Goal: Task Accomplishment & Management: Complete application form

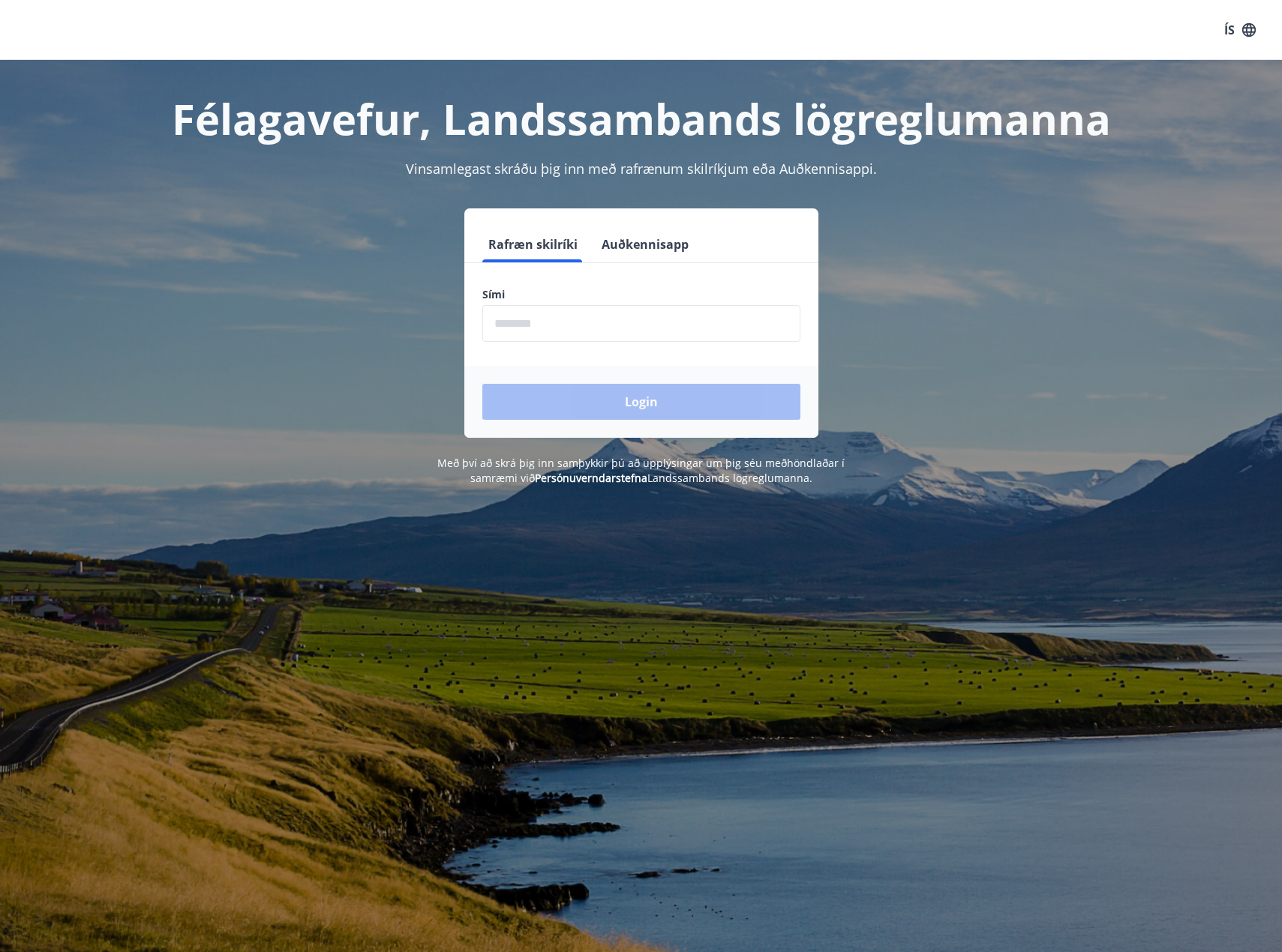
click at [586, 320] on input "phone" at bounding box center [642, 323] width 318 height 37
type input "********"
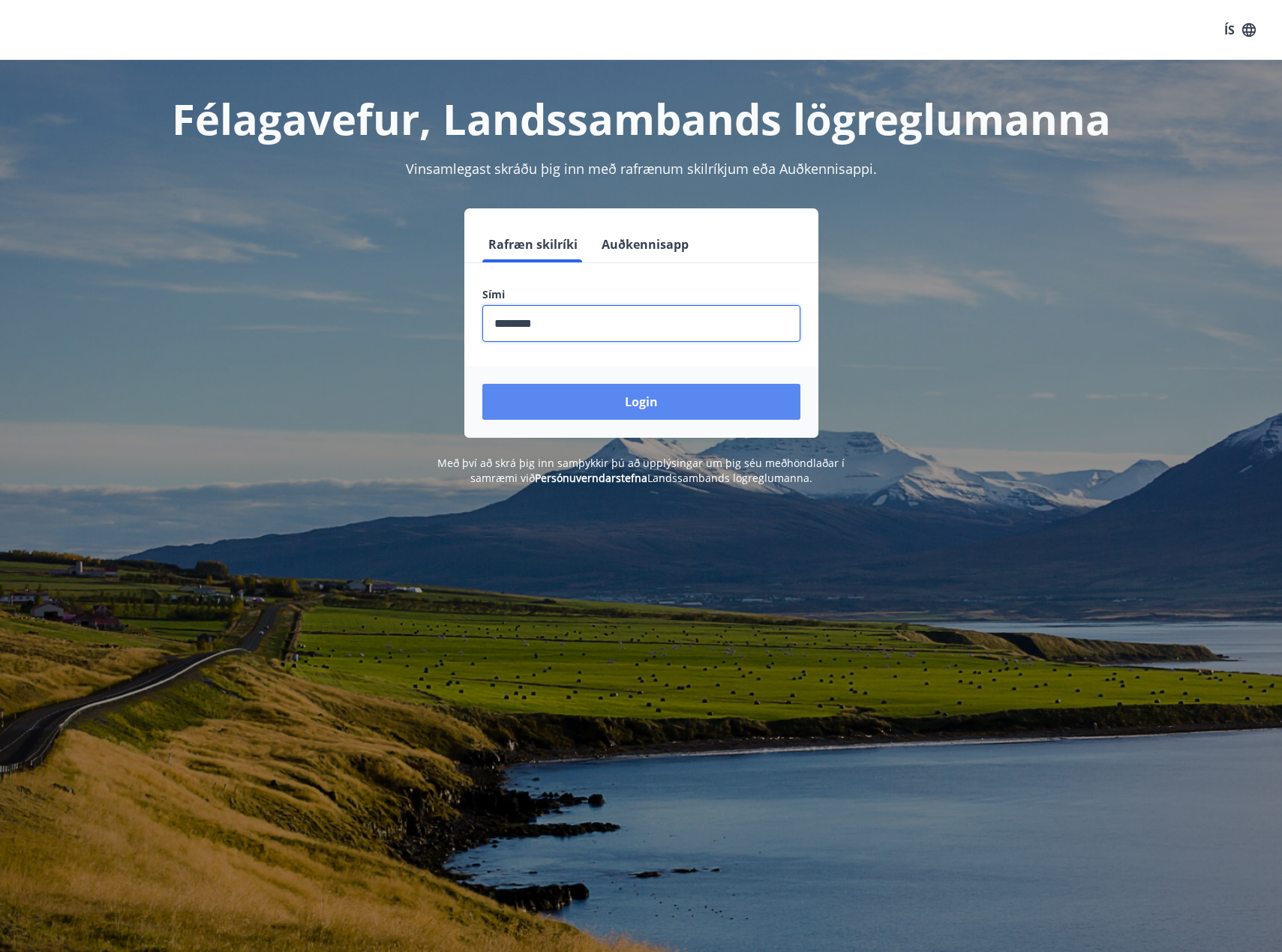
click at [618, 405] on button "Login" at bounding box center [642, 402] width 318 height 36
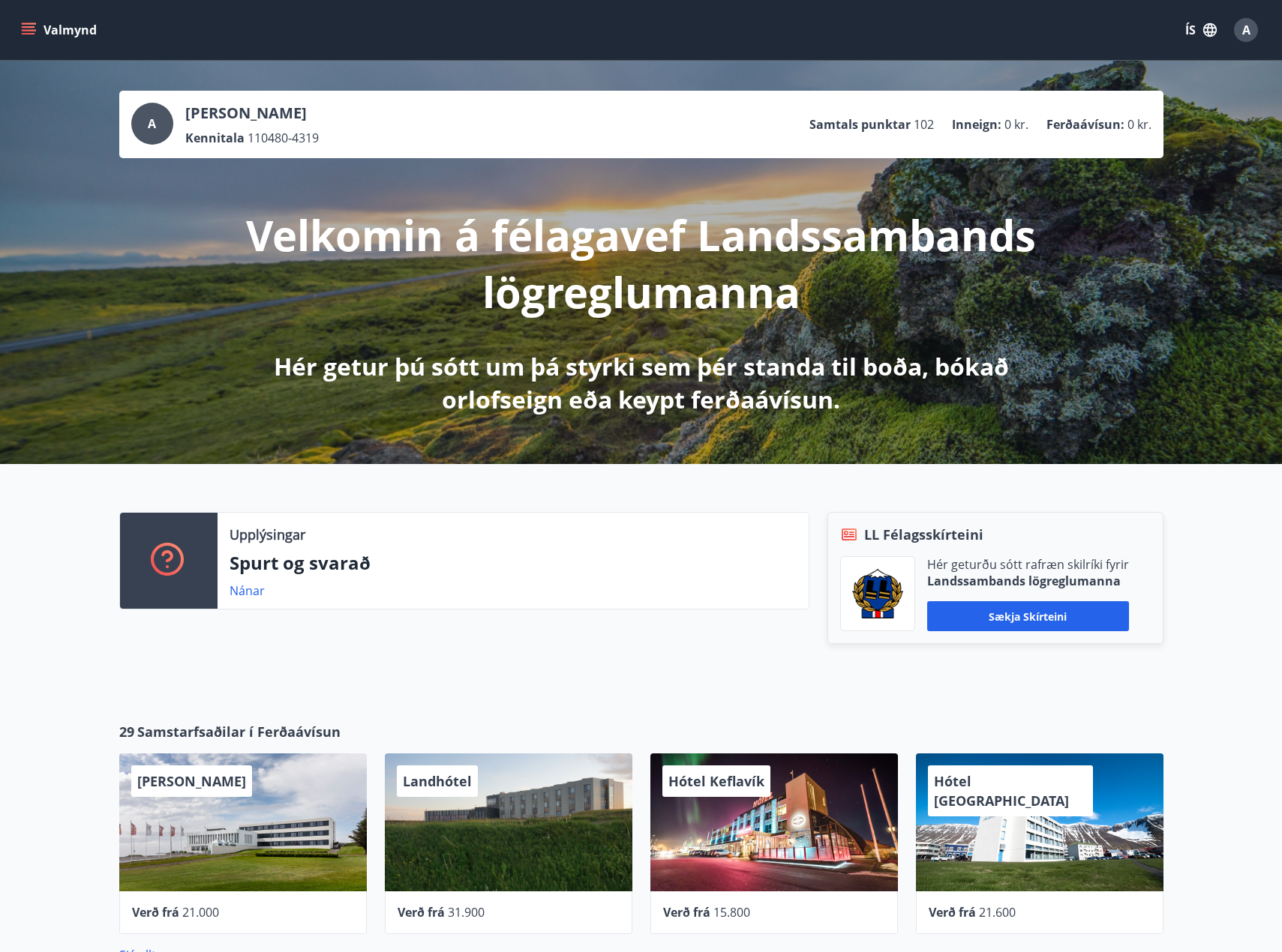
click at [39, 29] on button "Valmynd" at bounding box center [60, 30] width 84 height 27
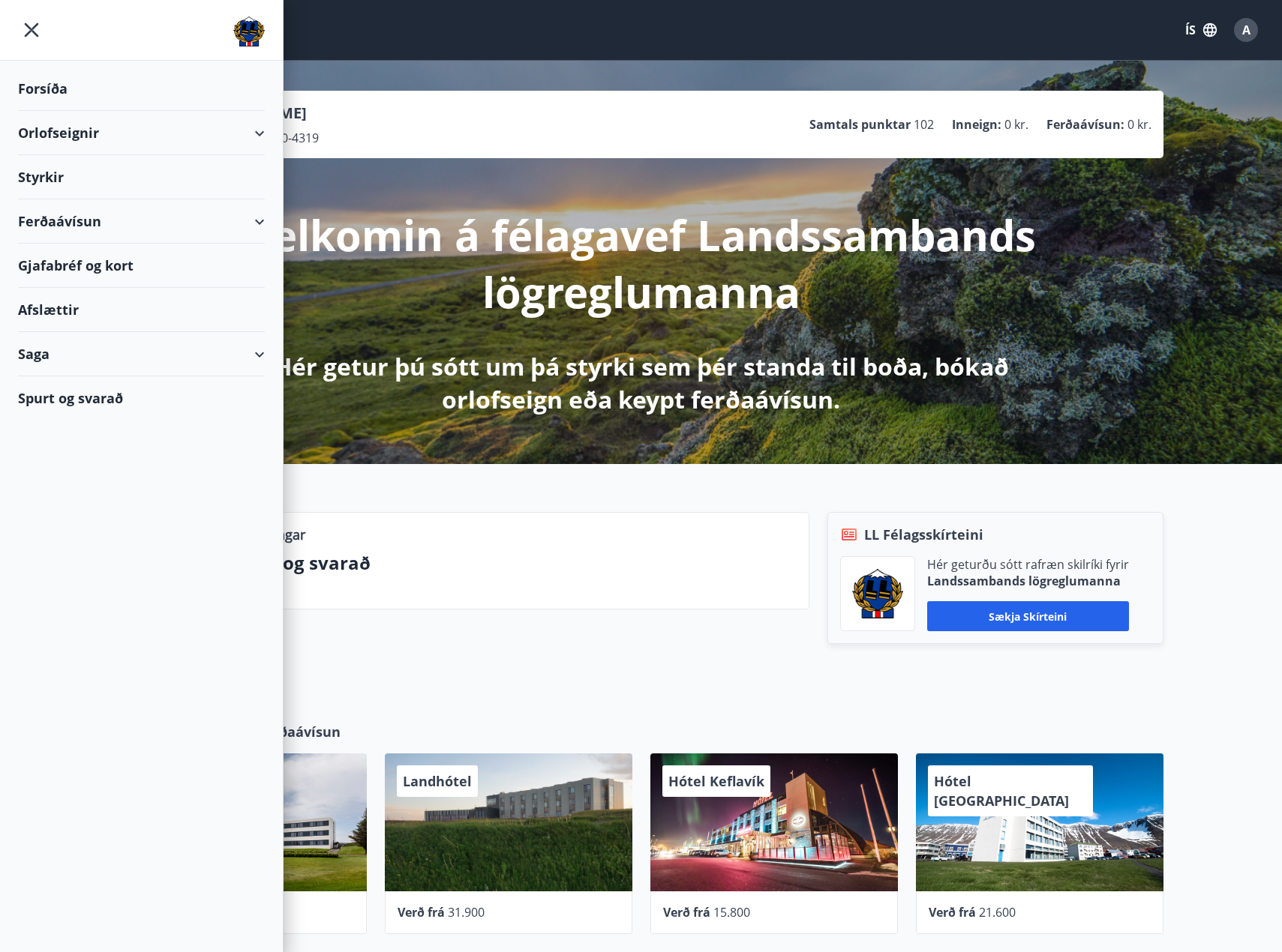
click at [157, 111] on div "Styrkir" at bounding box center [142, 89] width 247 height 44
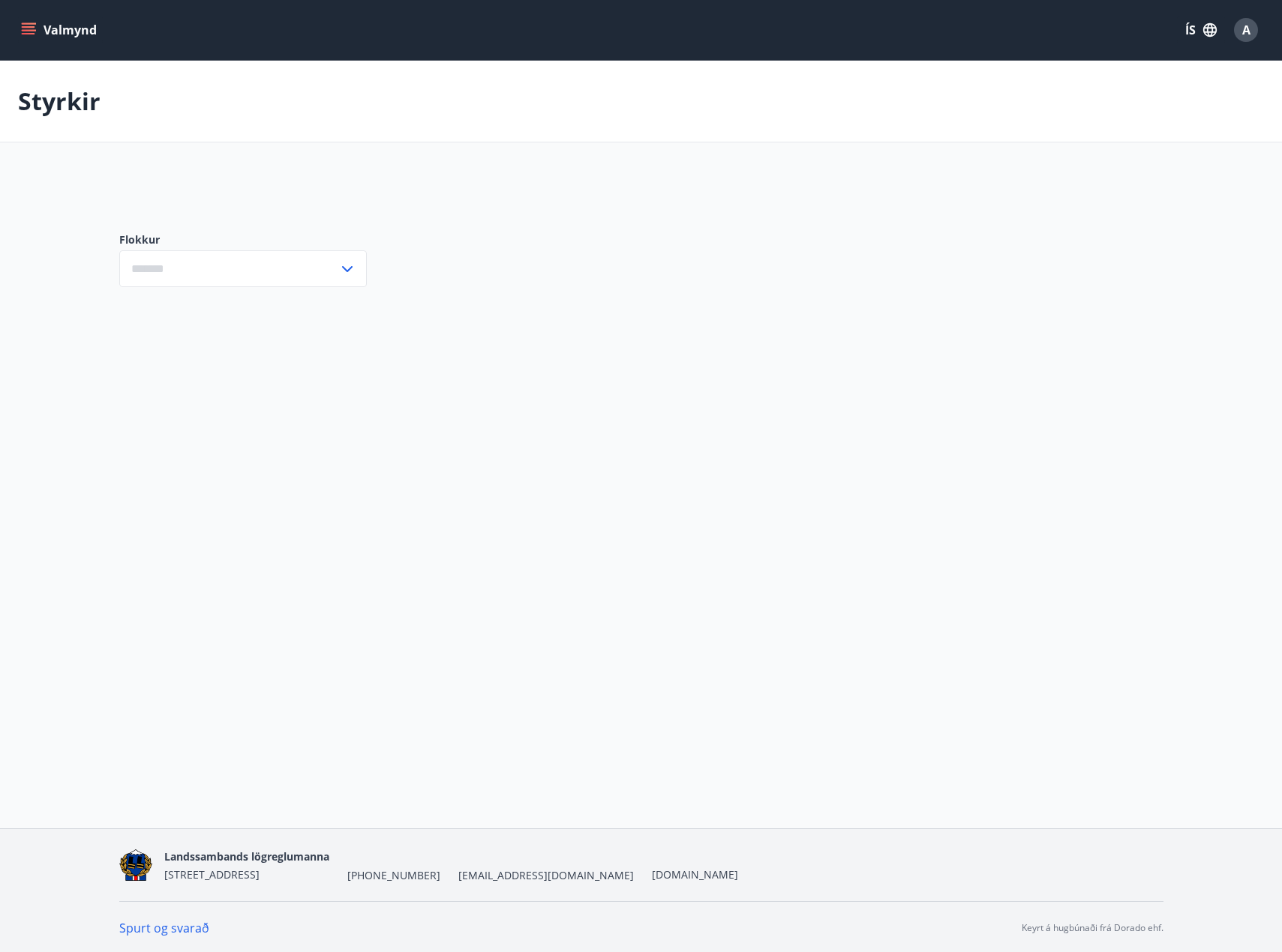
type input "***"
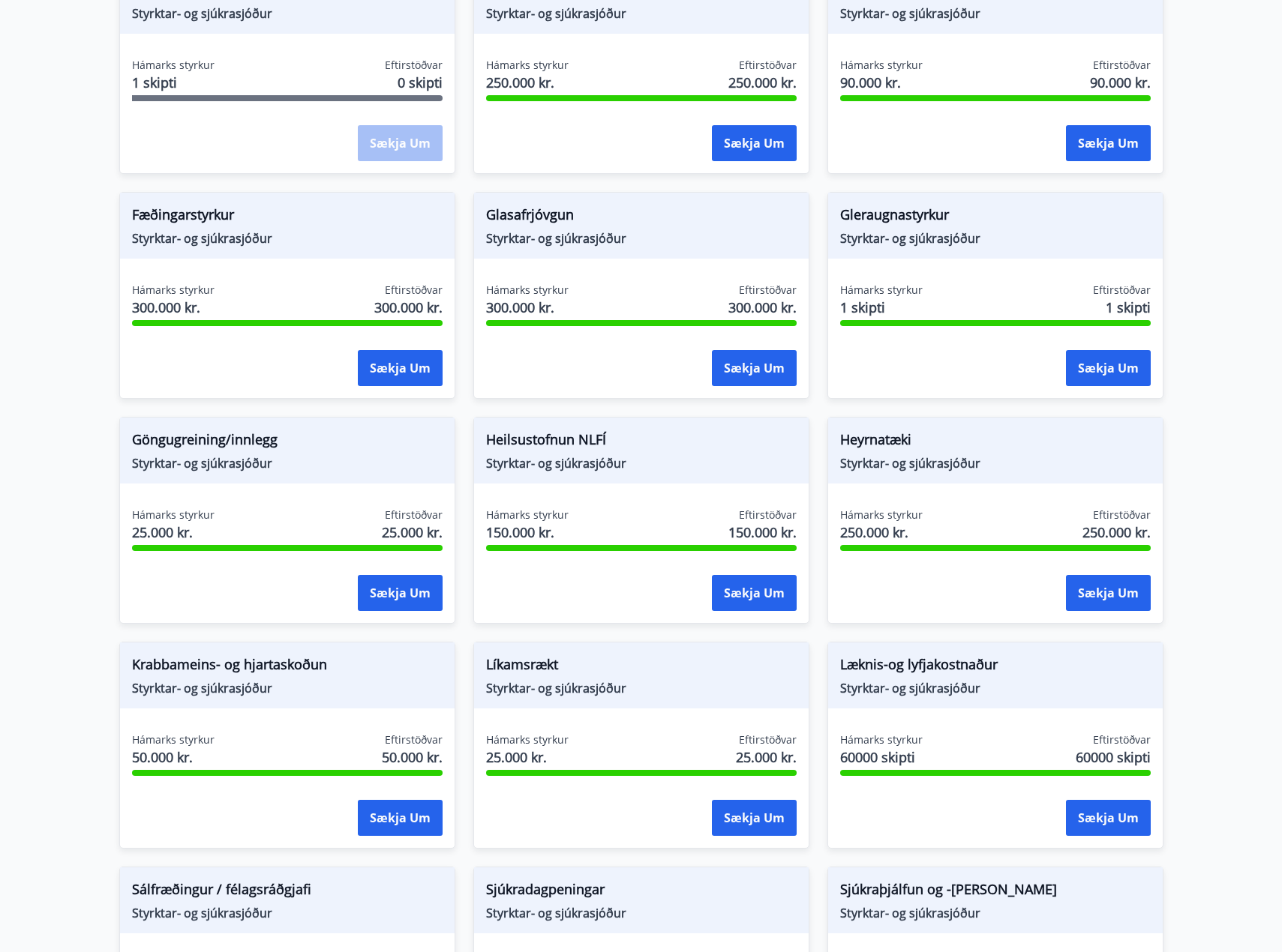
scroll to position [375, 0]
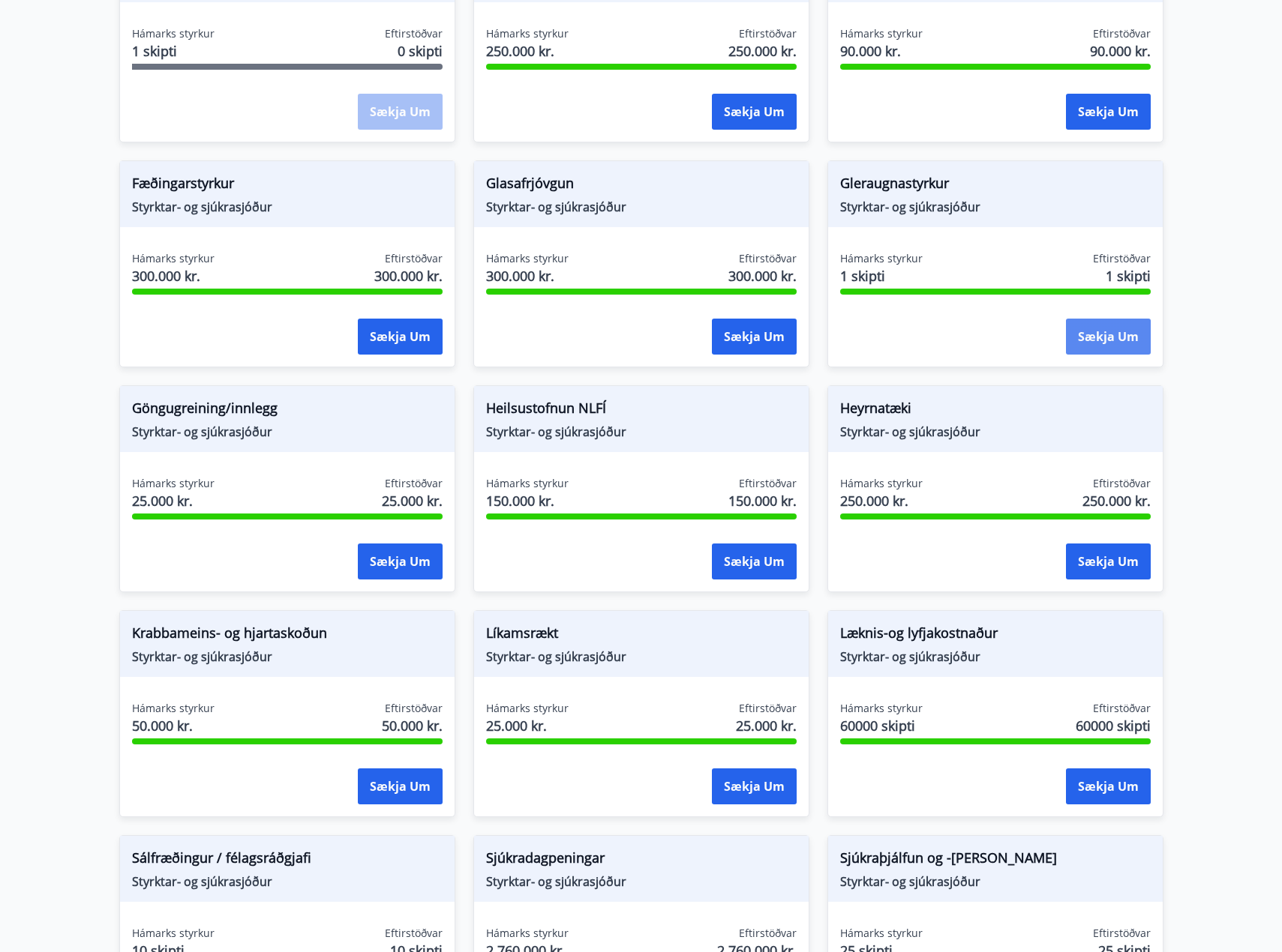
click at [1123, 330] on button "Sækja um" at bounding box center [1108, 336] width 84 height 36
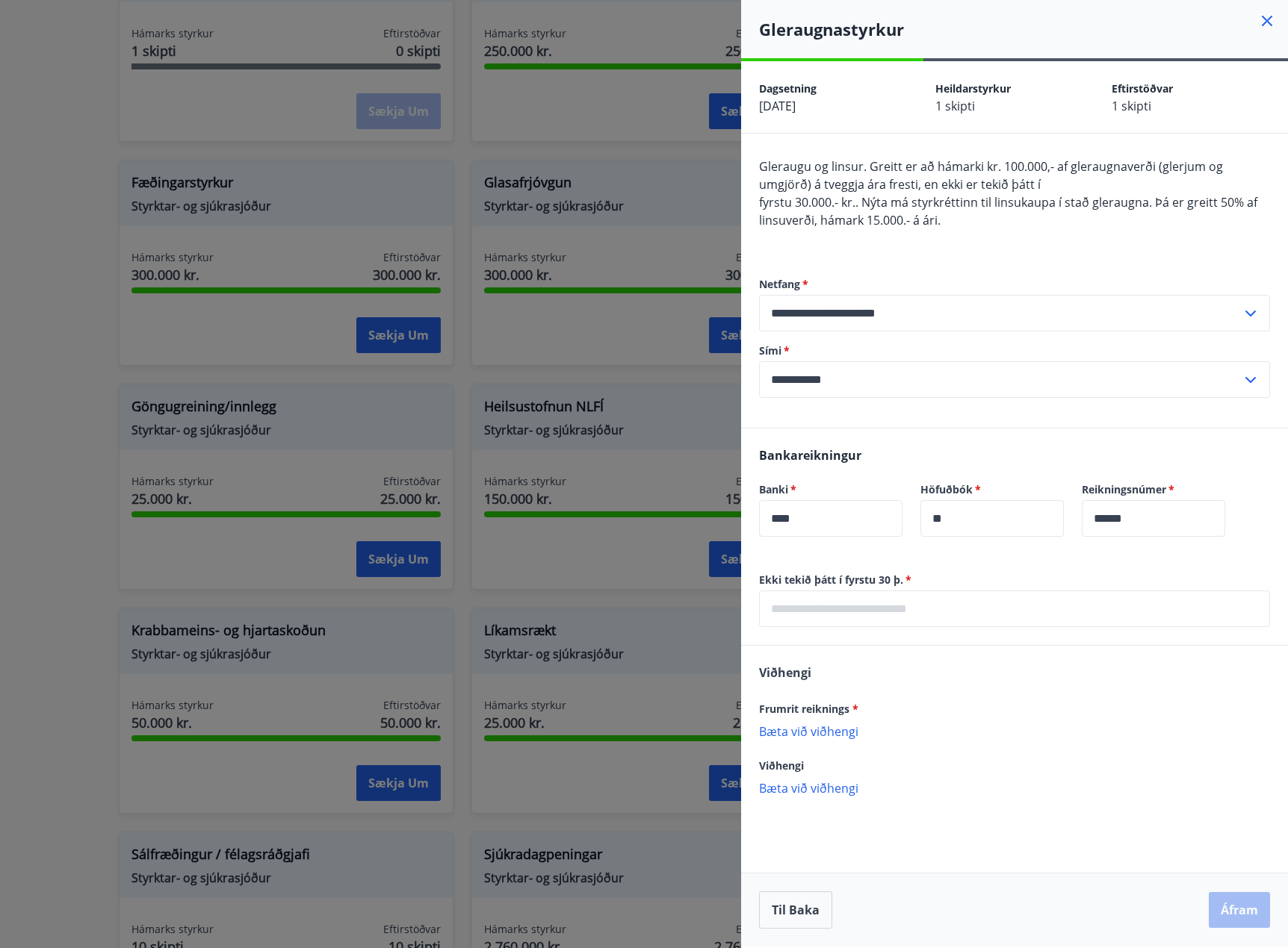
click at [1267, 18] on icon at bounding box center [1266, 21] width 18 height 18
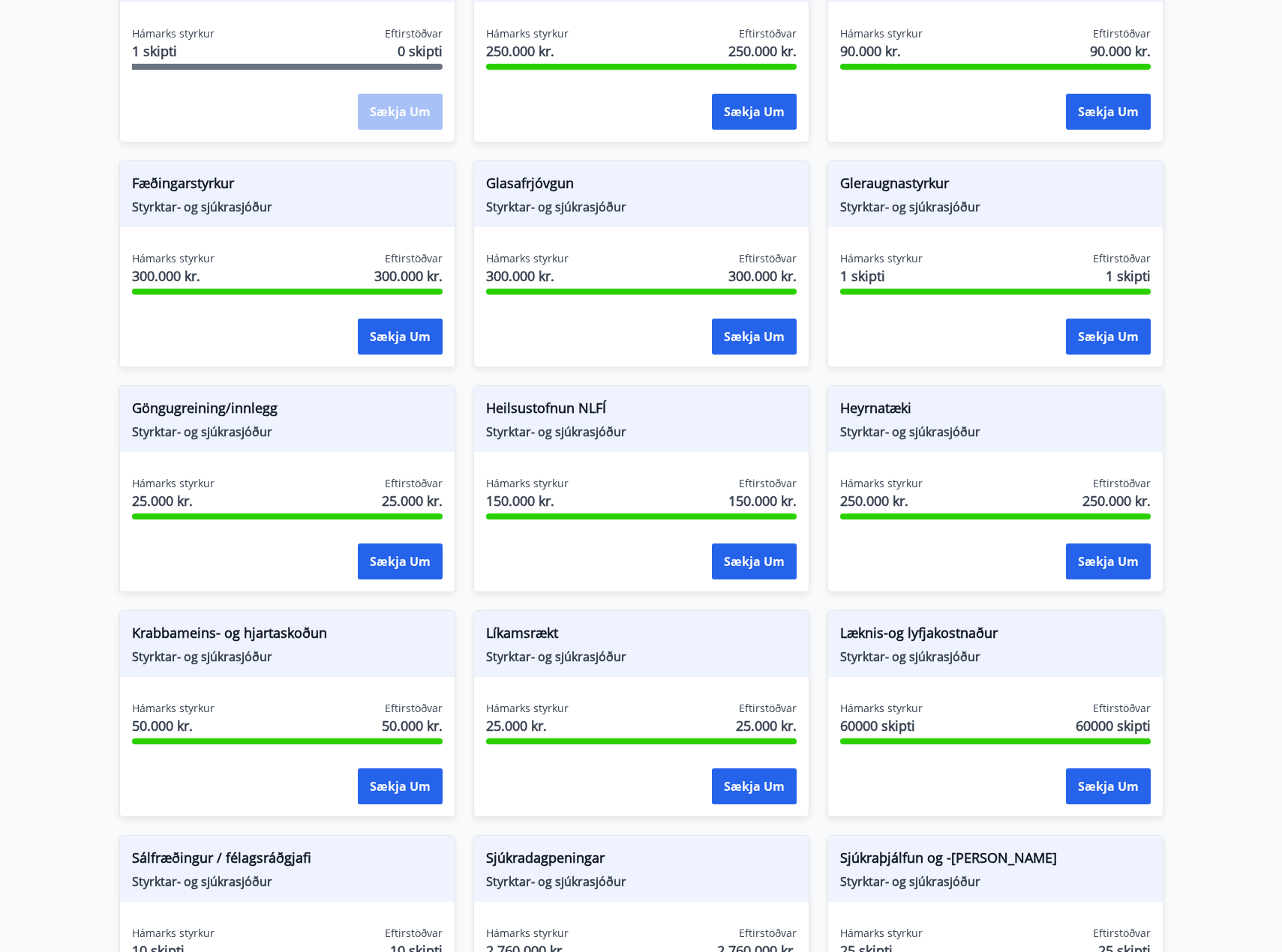
click at [284, 476] on div "Hámarks styrkur 25.000 kr. Eftirstöðvar 25.000 kr." at bounding box center [287, 495] width 310 height 37
click at [385, 564] on button "Sækja um" at bounding box center [399, 561] width 84 height 36
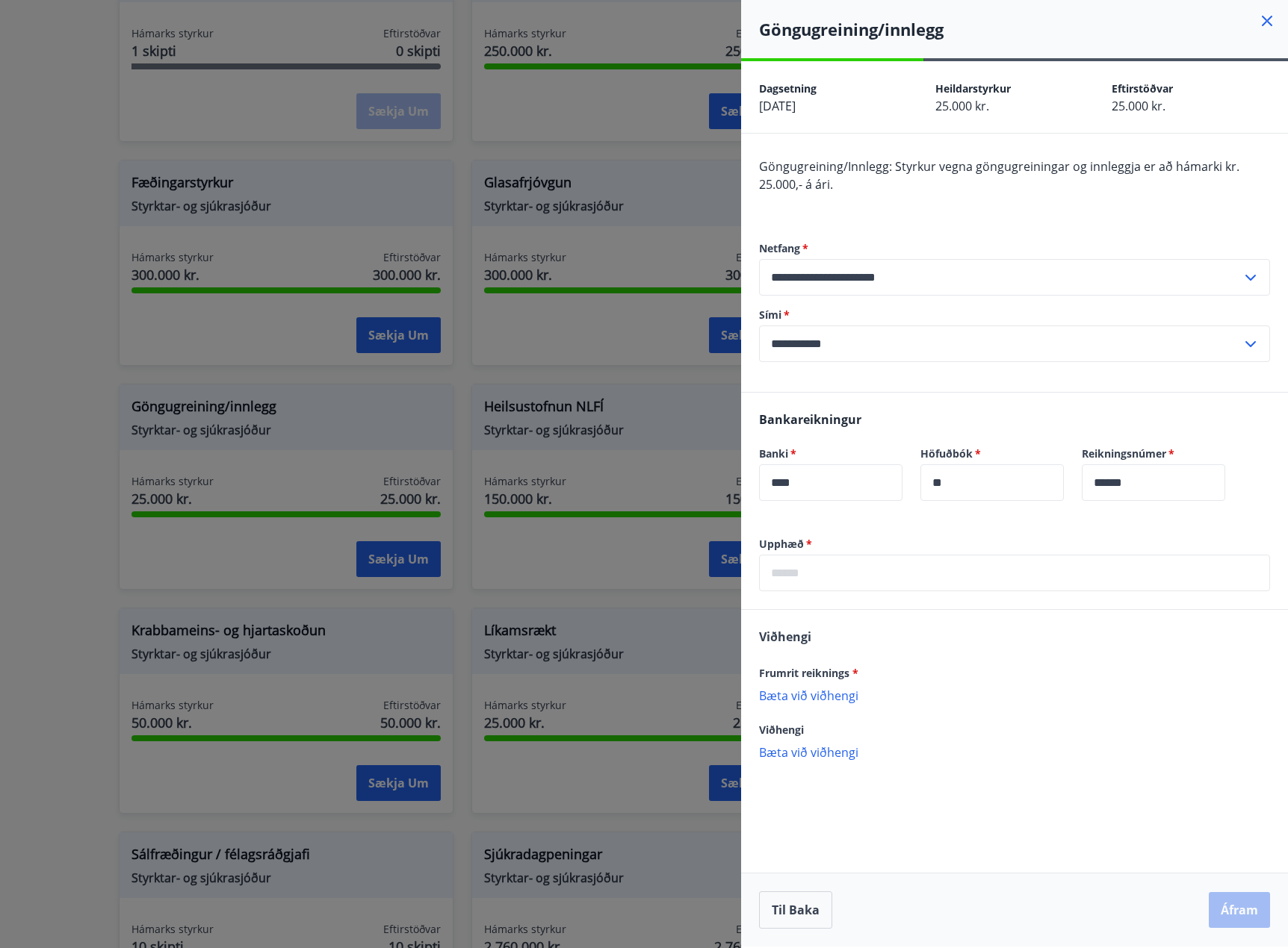
click at [463, 383] on div at bounding box center [644, 474] width 1288 height 948
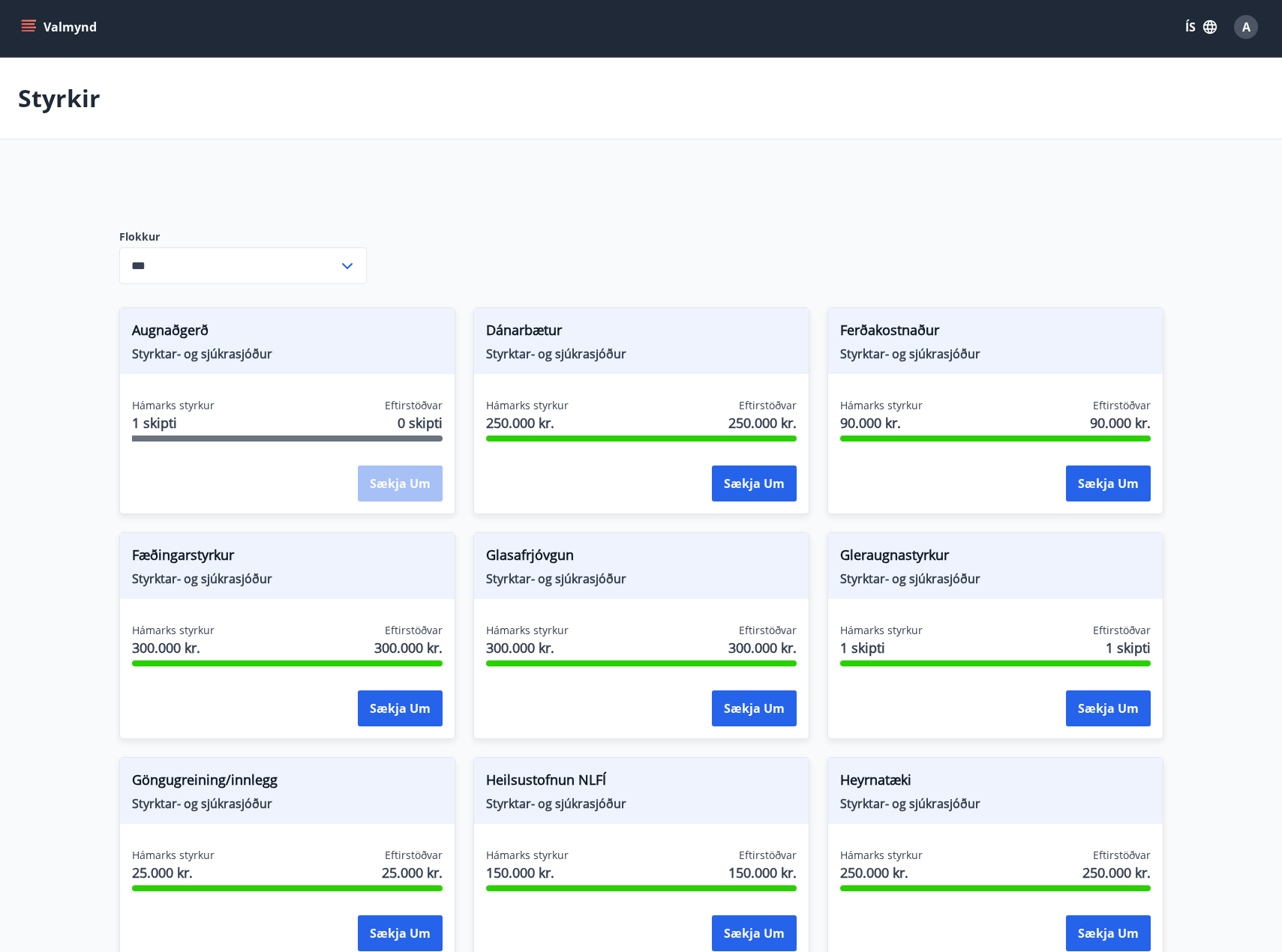
scroll to position [0, 0]
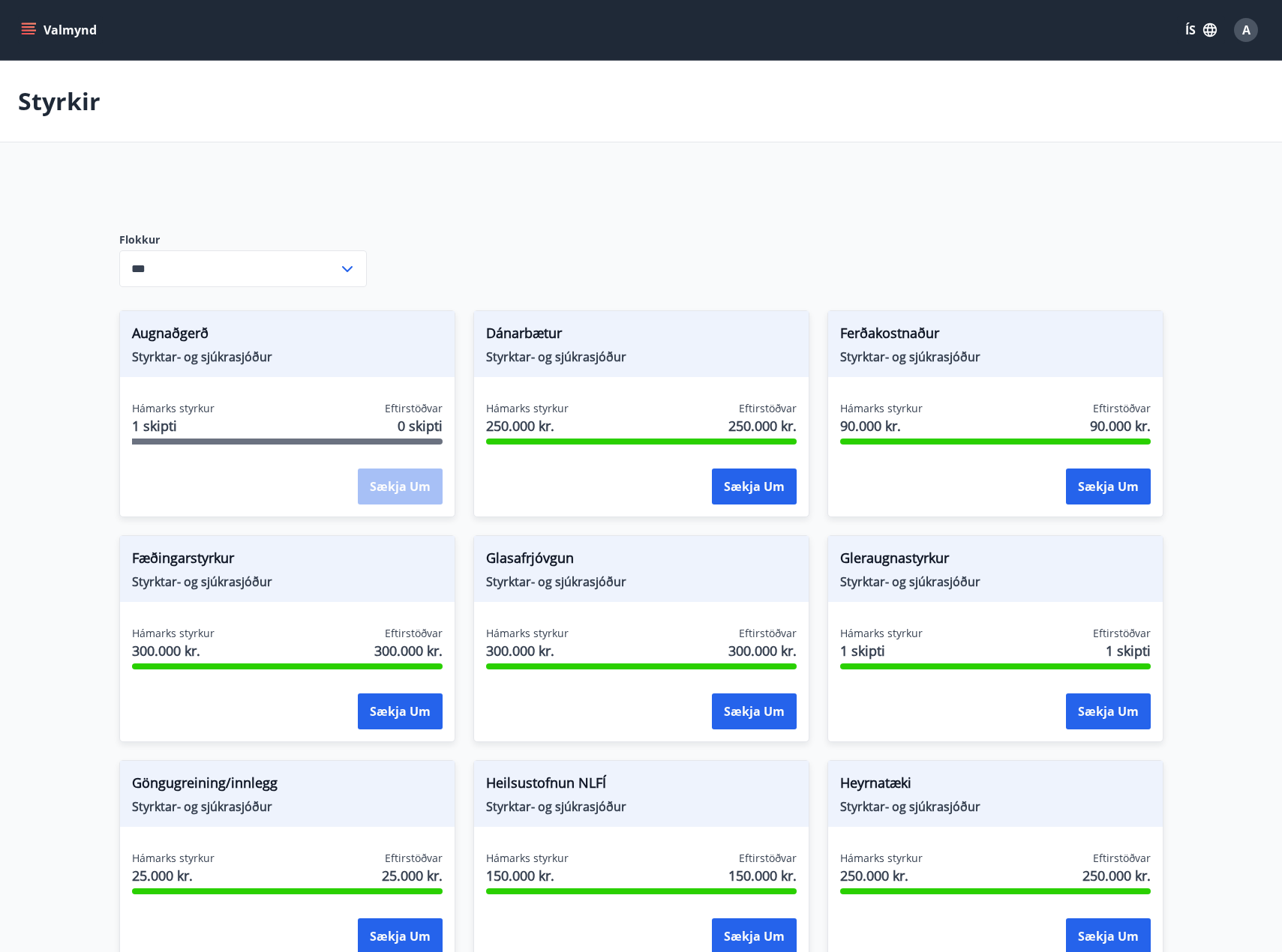
click at [351, 261] on icon at bounding box center [347, 269] width 18 height 18
click at [375, 191] on div at bounding box center [473, 190] width 708 height 36
click at [24, 24] on icon "menu" at bounding box center [30, 24] width 17 height 2
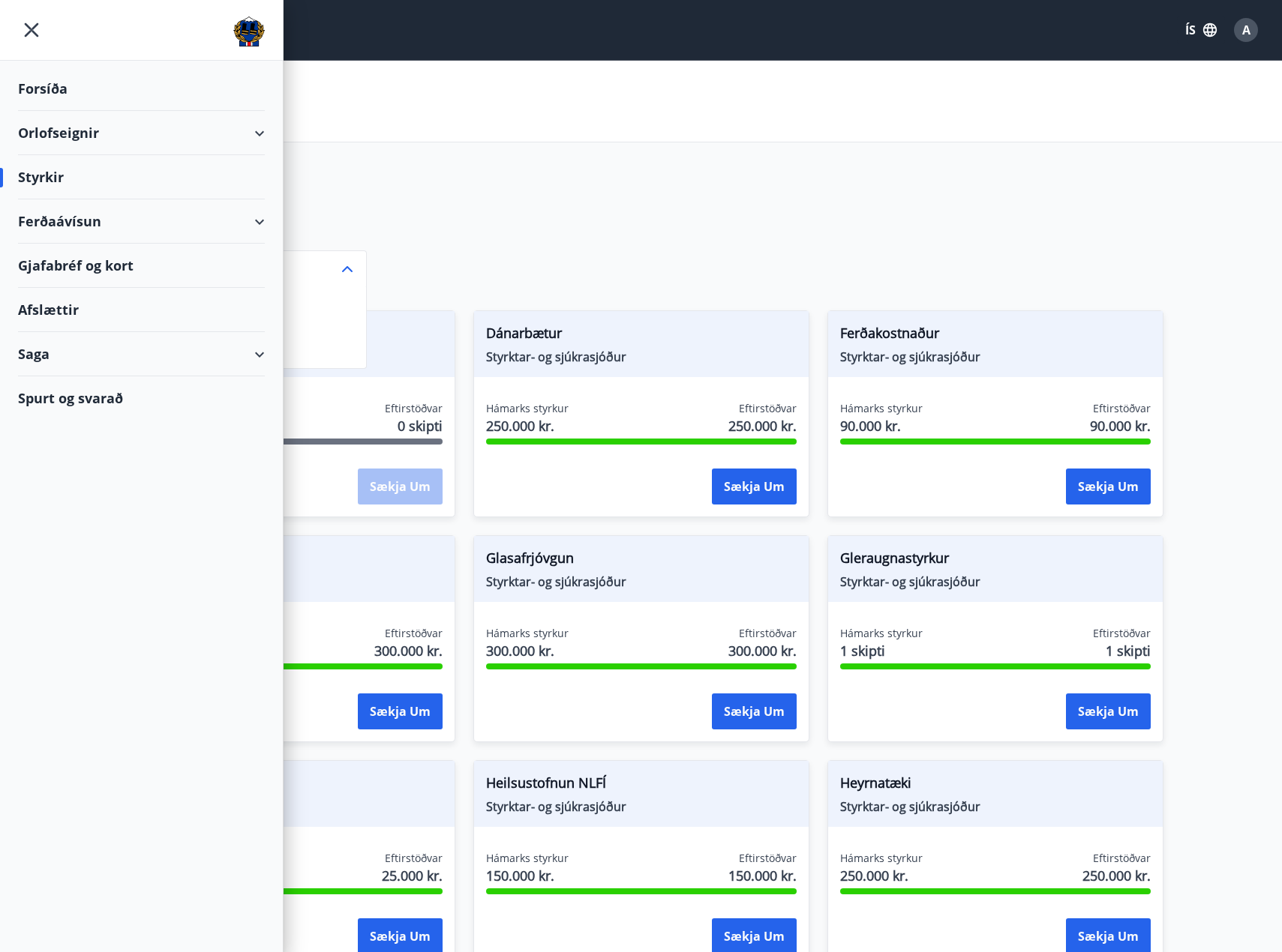
click at [74, 353] on div "Saga" at bounding box center [142, 354] width 247 height 44
click at [64, 463] on div "Umsóknir" at bounding box center [141, 455] width 223 height 31
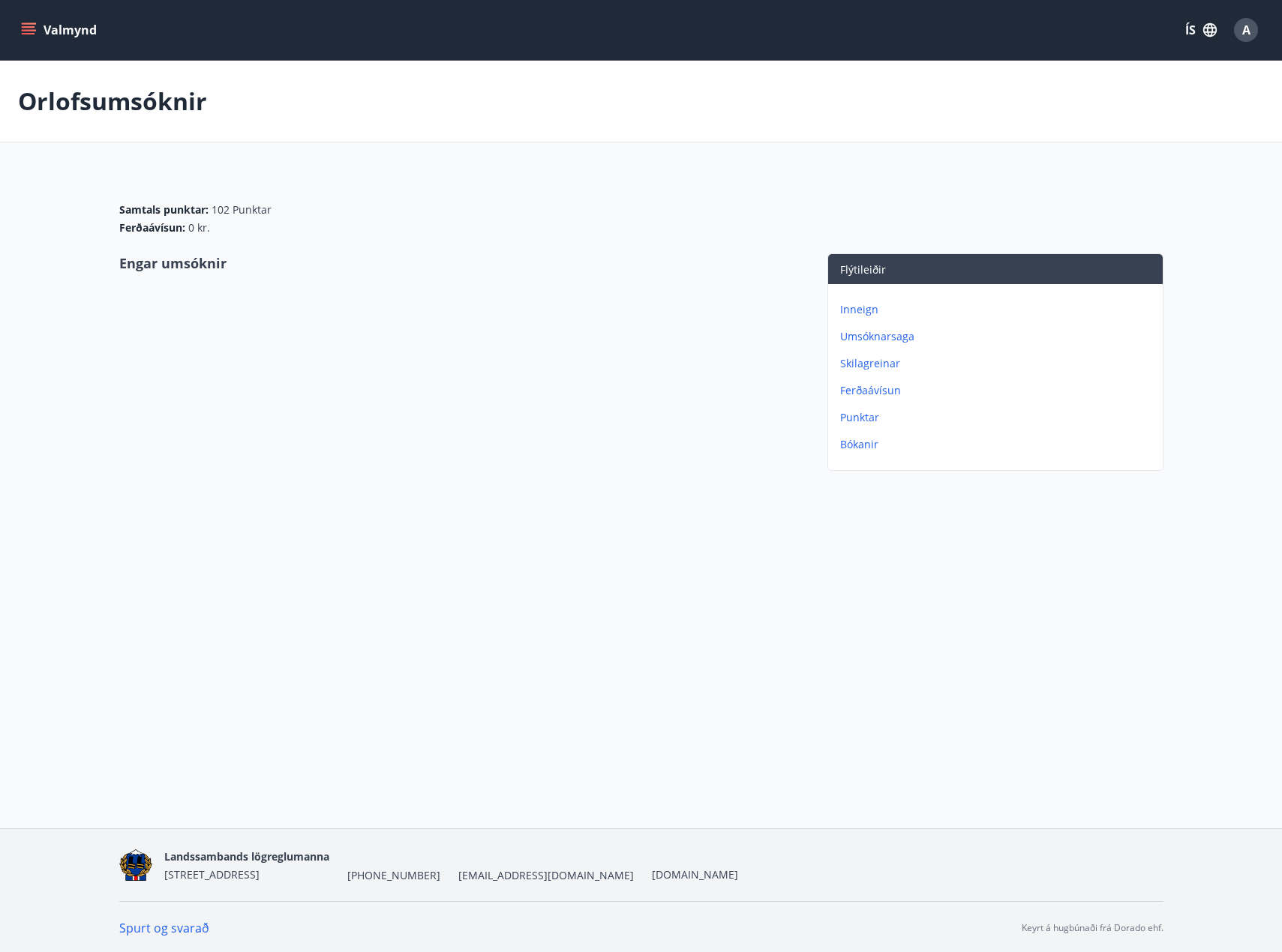
click at [856, 339] on p "Umsóknarsaga" at bounding box center [998, 336] width 317 height 15
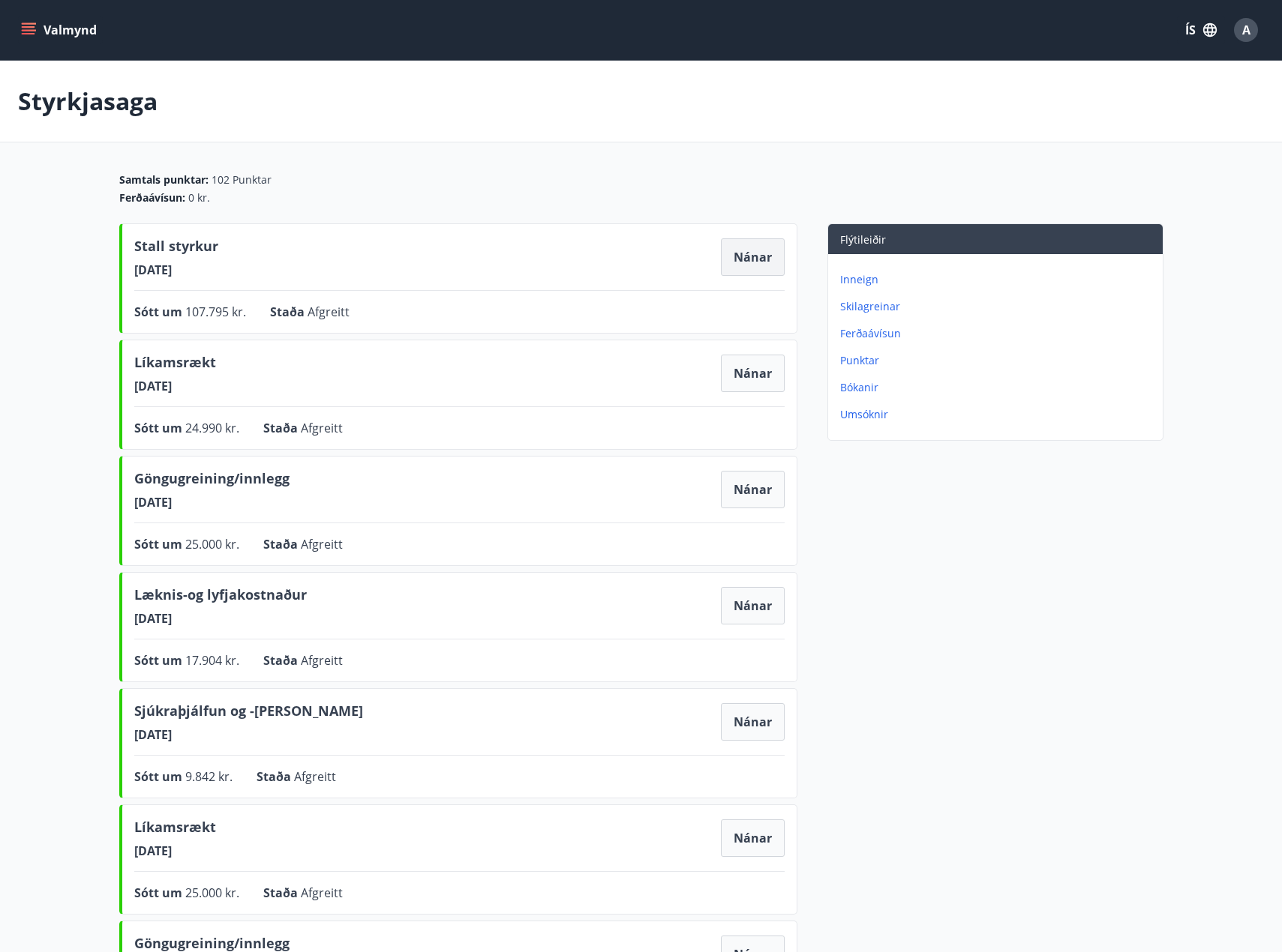
click at [751, 252] on button "Nánar" at bounding box center [752, 256] width 63 height 37
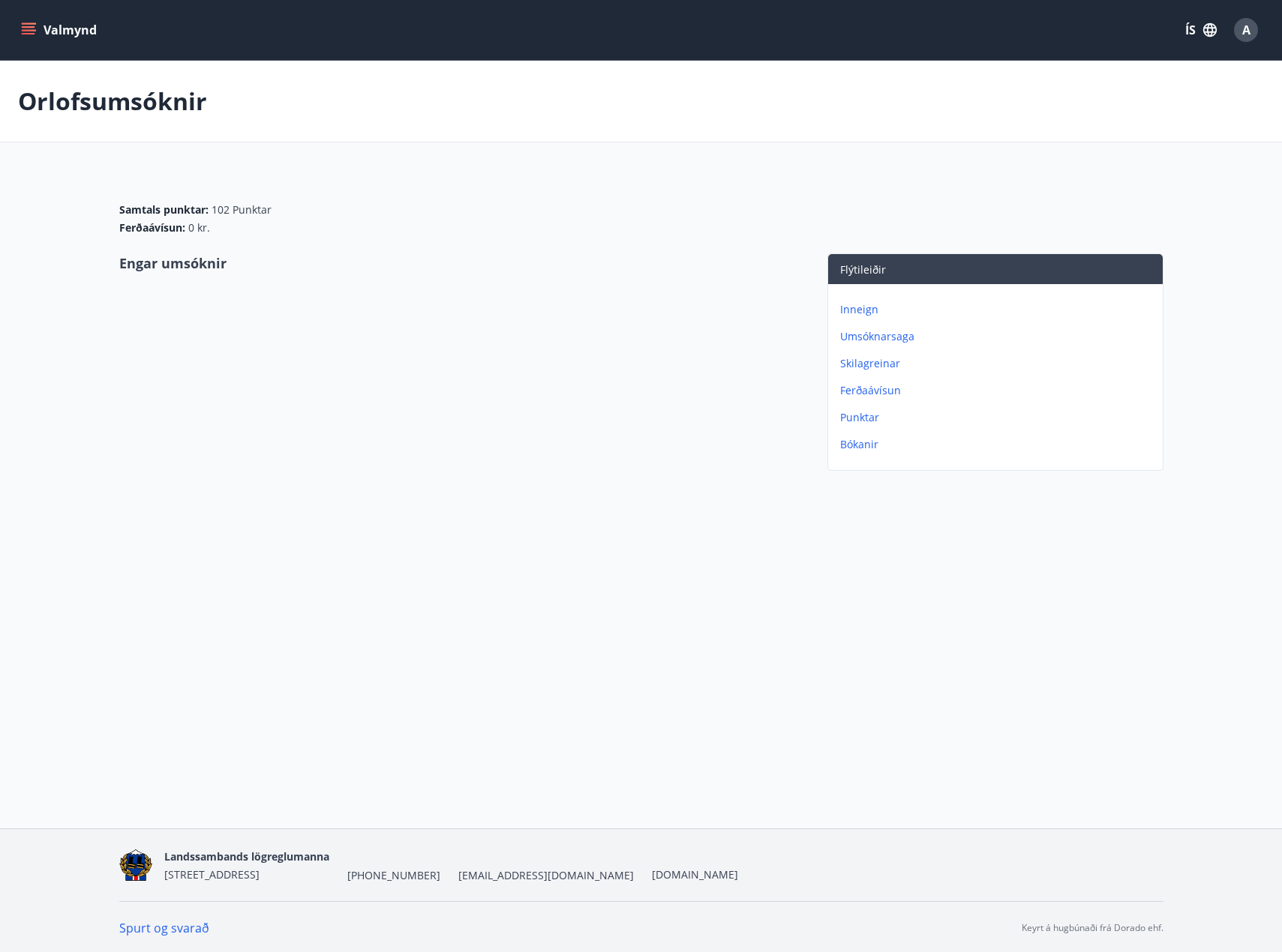
click at [860, 341] on p "Umsóknarsaga" at bounding box center [998, 336] width 317 height 15
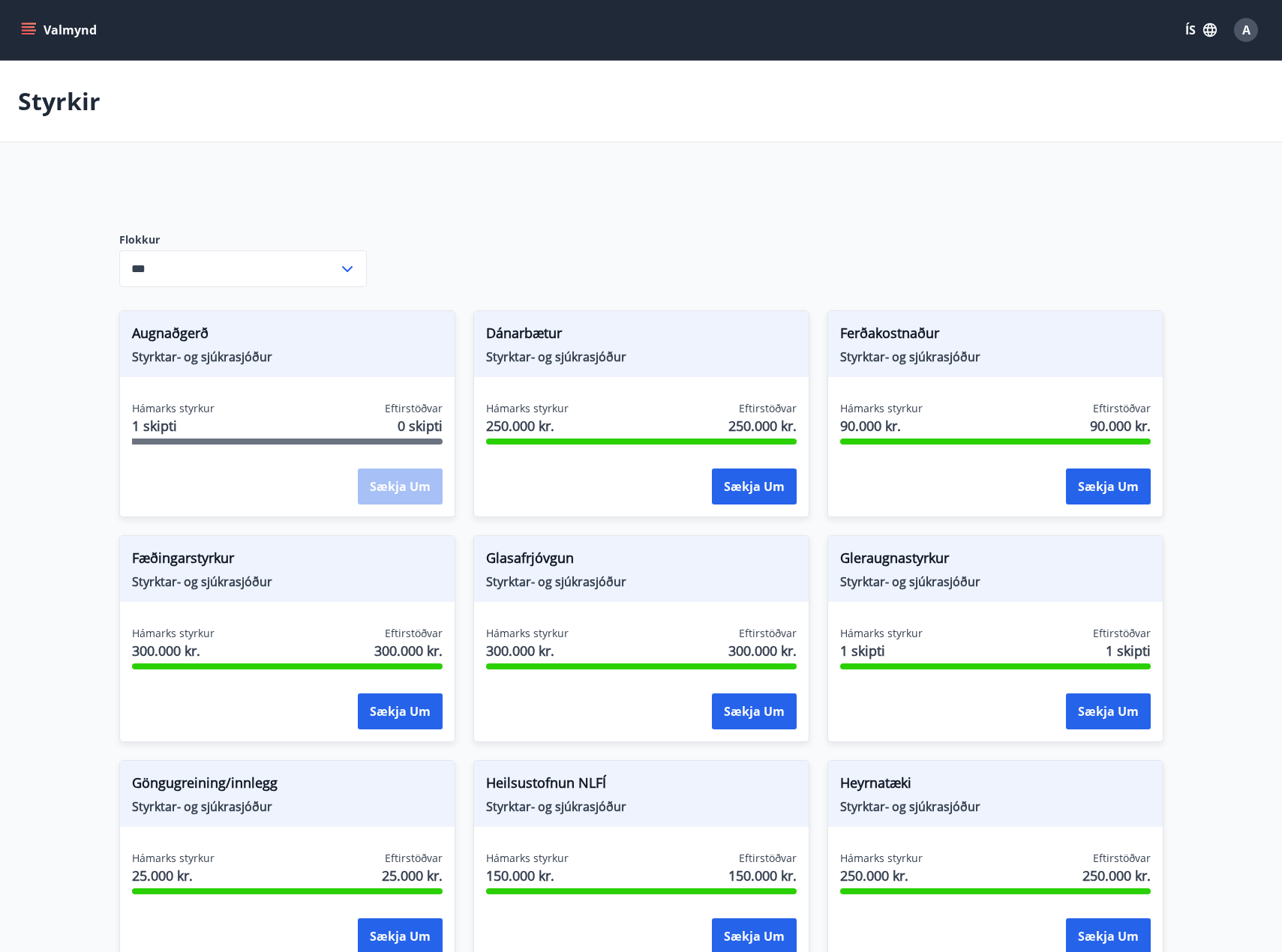
type input "***"
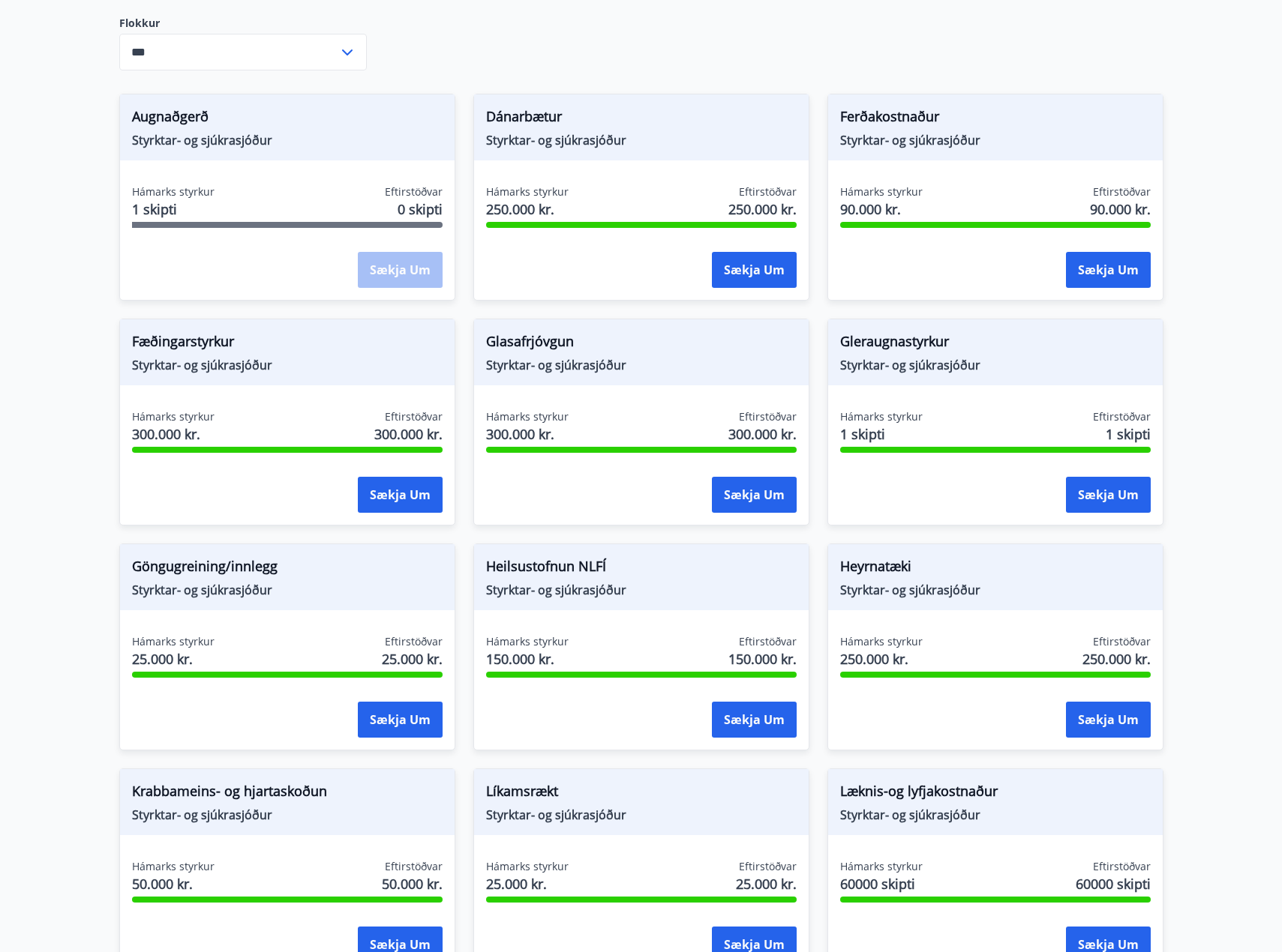
scroll to position [375, 0]
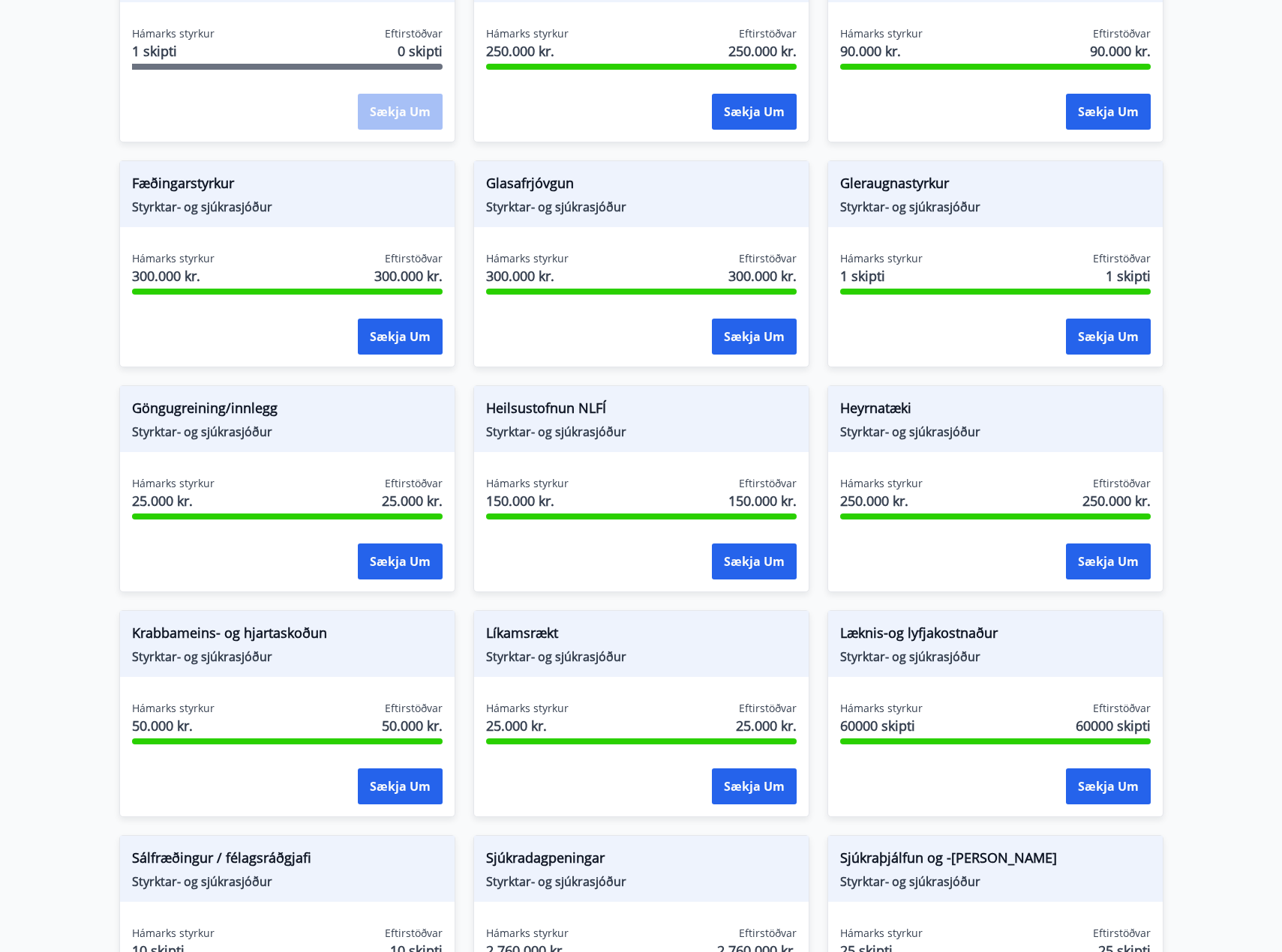
click at [1072, 231] on div "Gleraugnastyrkur Styrktar- og sjúkrasjóður Hámarks styrkur 1 skipti Eftirstöðva…" at bounding box center [995, 264] width 336 height 207
click at [957, 276] on div "Hámarks styrkur 1 skipti Eftirstöðvar 1 skipti" at bounding box center [995, 270] width 310 height 37
click at [1098, 341] on button "Sækja um" at bounding box center [1108, 336] width 84 height 36
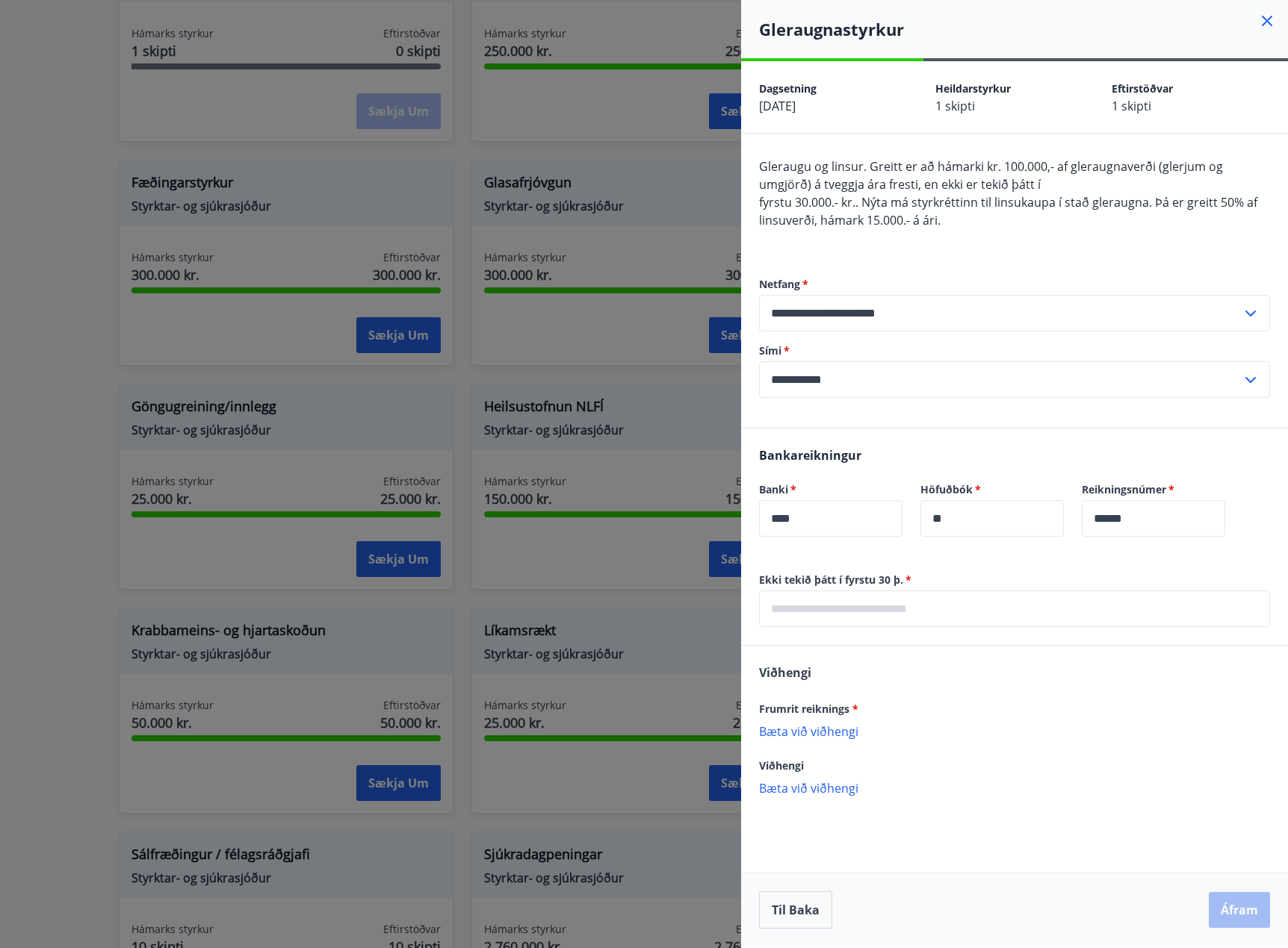
click at [616, 150] on div at bounding box center [644, 474] width 1288 height 948
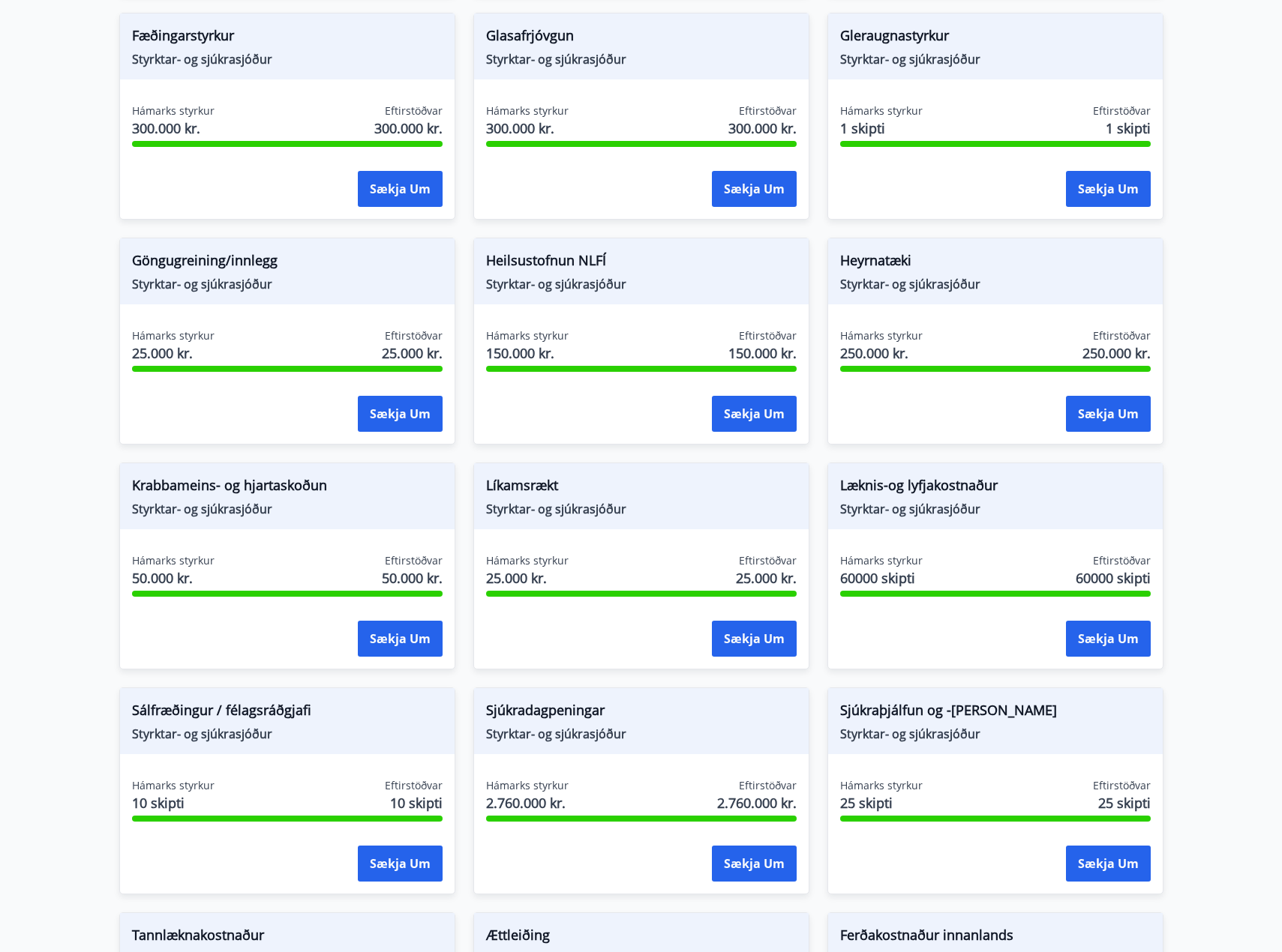
scroll to position [525, 0]
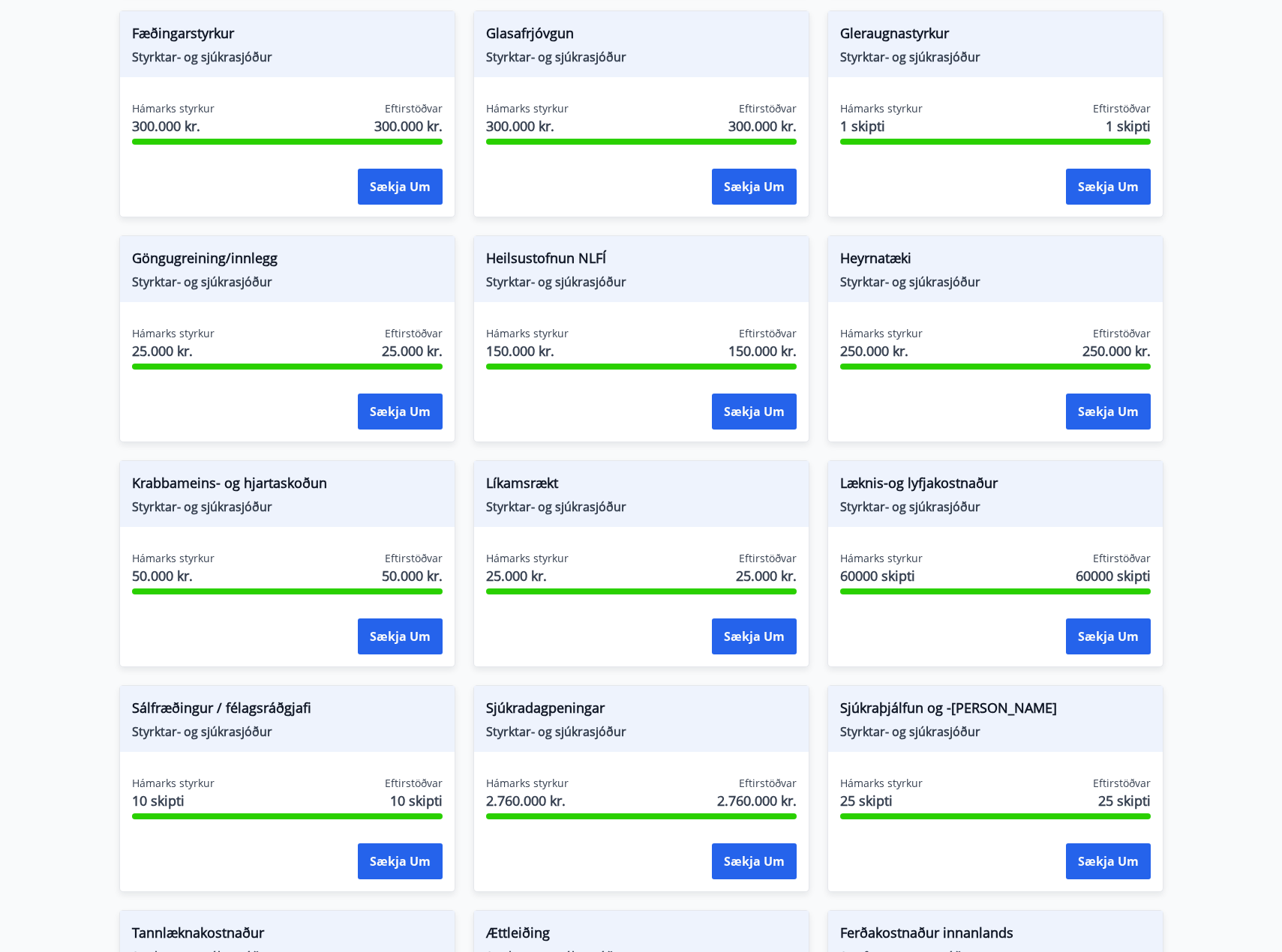
click at [597, 313] on div "Heilsustofnun NLFÍ Styrktar- og sjúkrasjóður Hámarks styrkur 150.000 kr. Eftirs…" at bounding box center [641, 339] width 336 height 207
click at [730, 417] on button "Sækja um" at bounding box center [753, 411] width 84 height 36
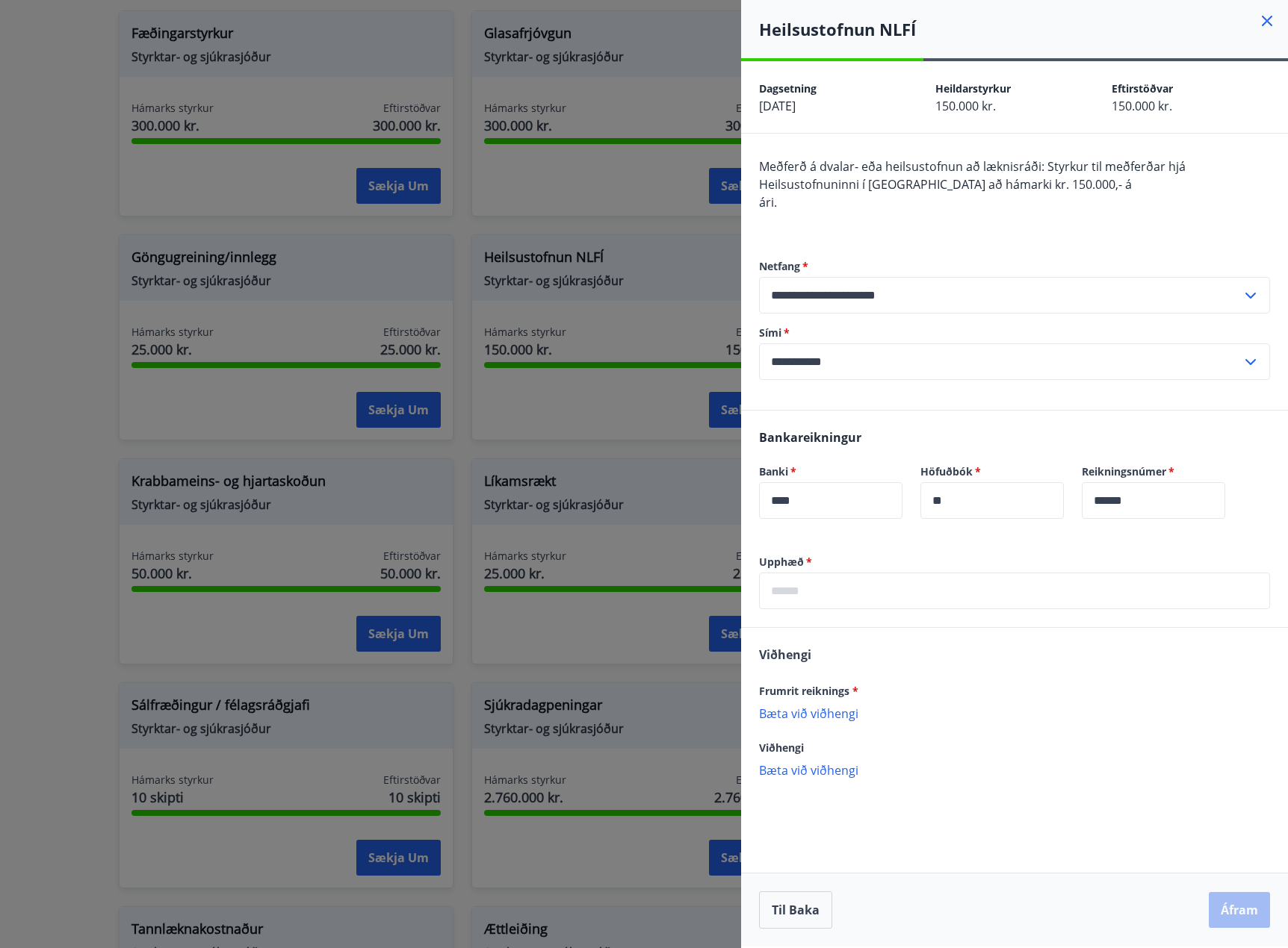
click at [1274, 20] on icon at bounding box center [1266, 21] width 18 height 18
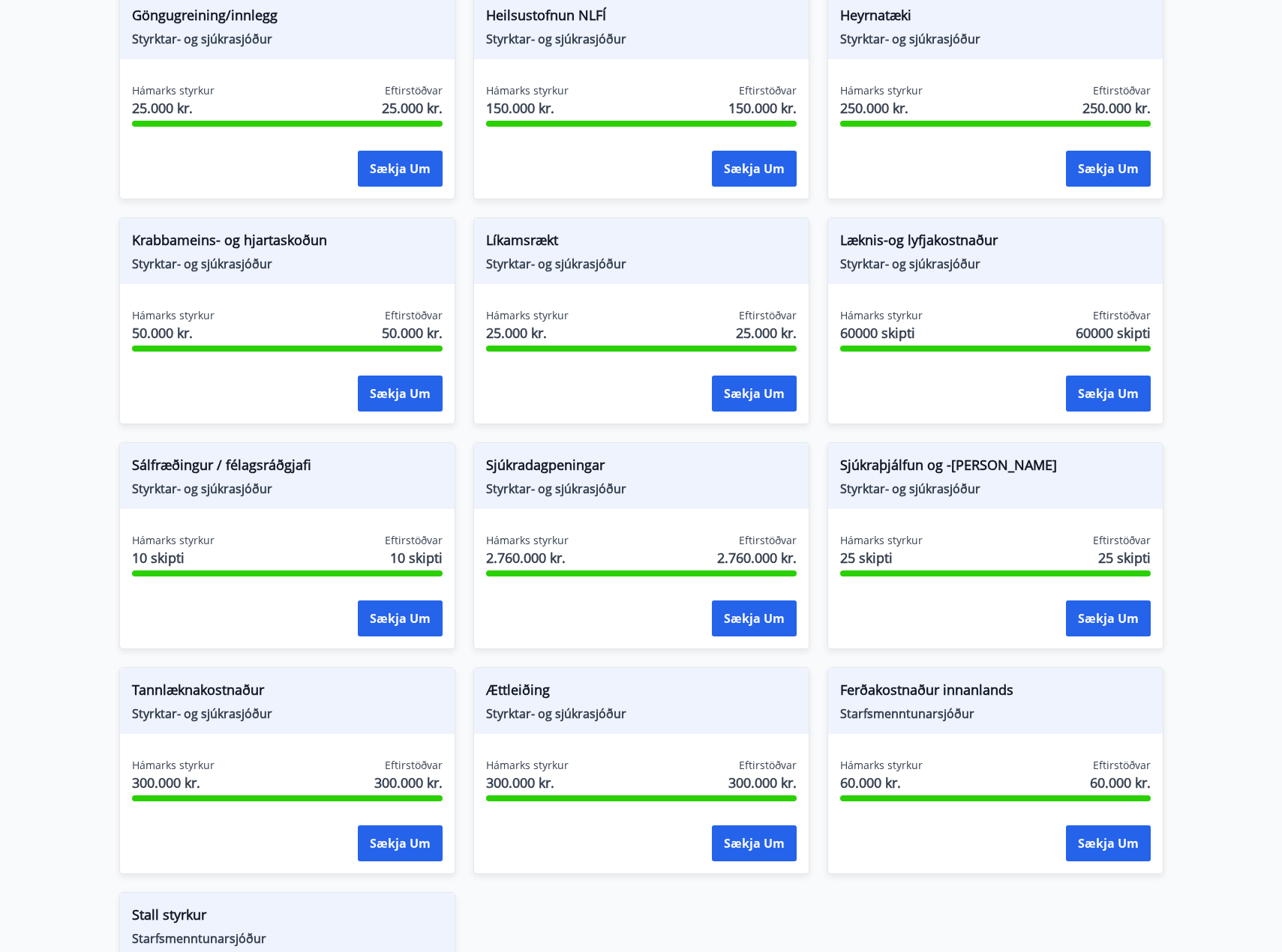
scroll to position [825, 0]
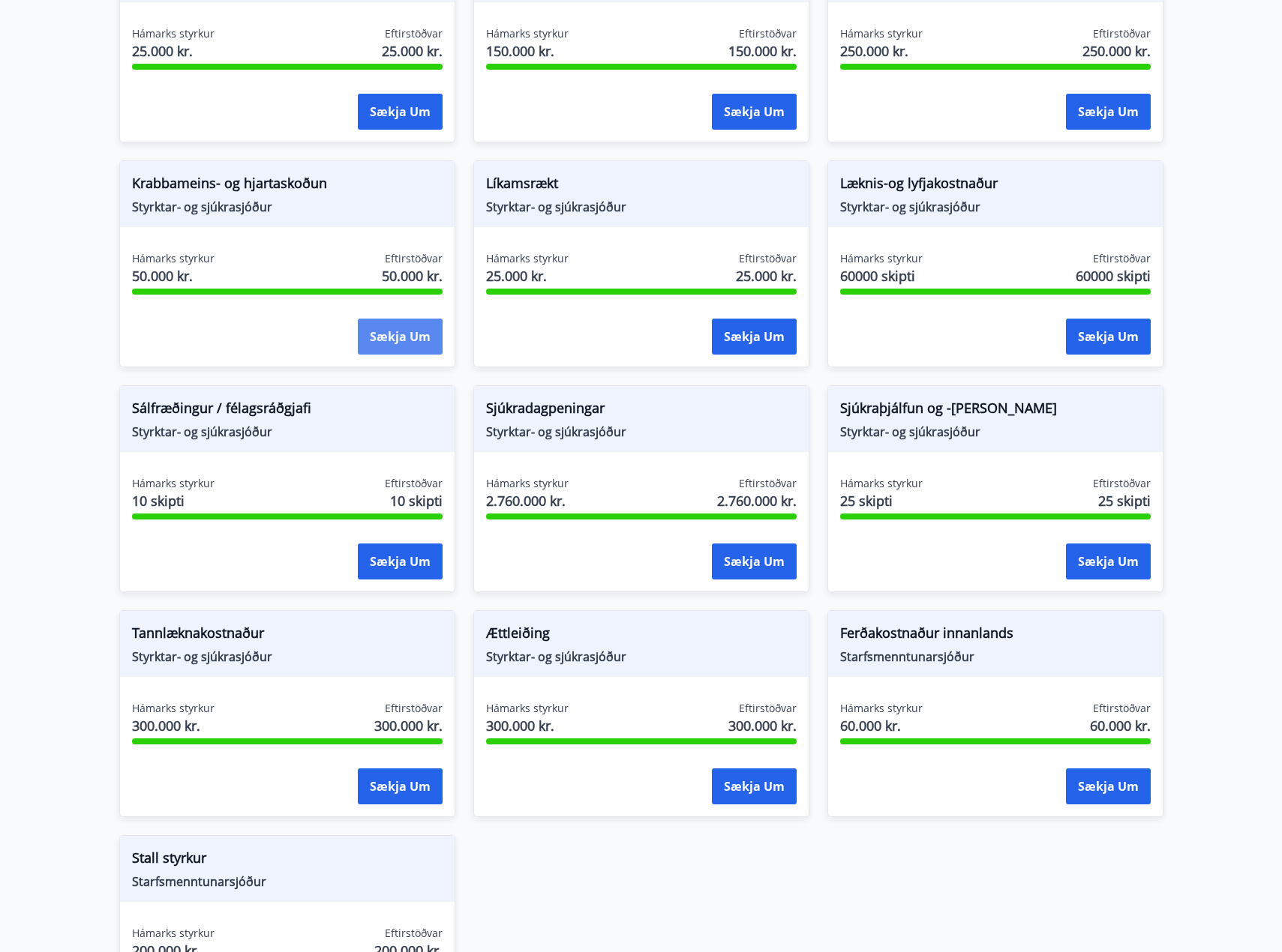
click at [373, 333] on button "Sækja um" at bounding box center [399, 336] width 84 height 36
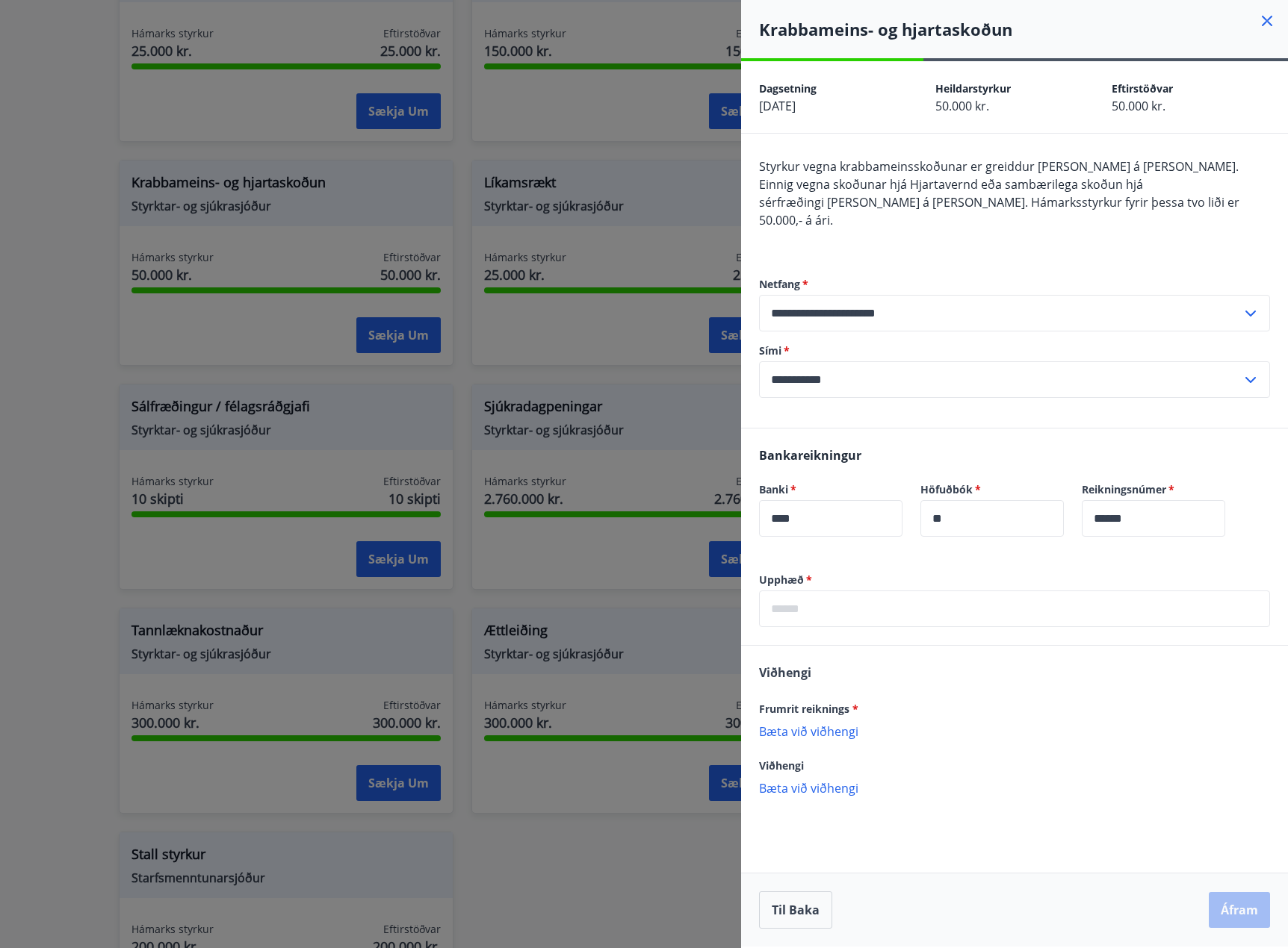
click at [450, 381] on div at bounding box center [644, 474] width 1288 height 948
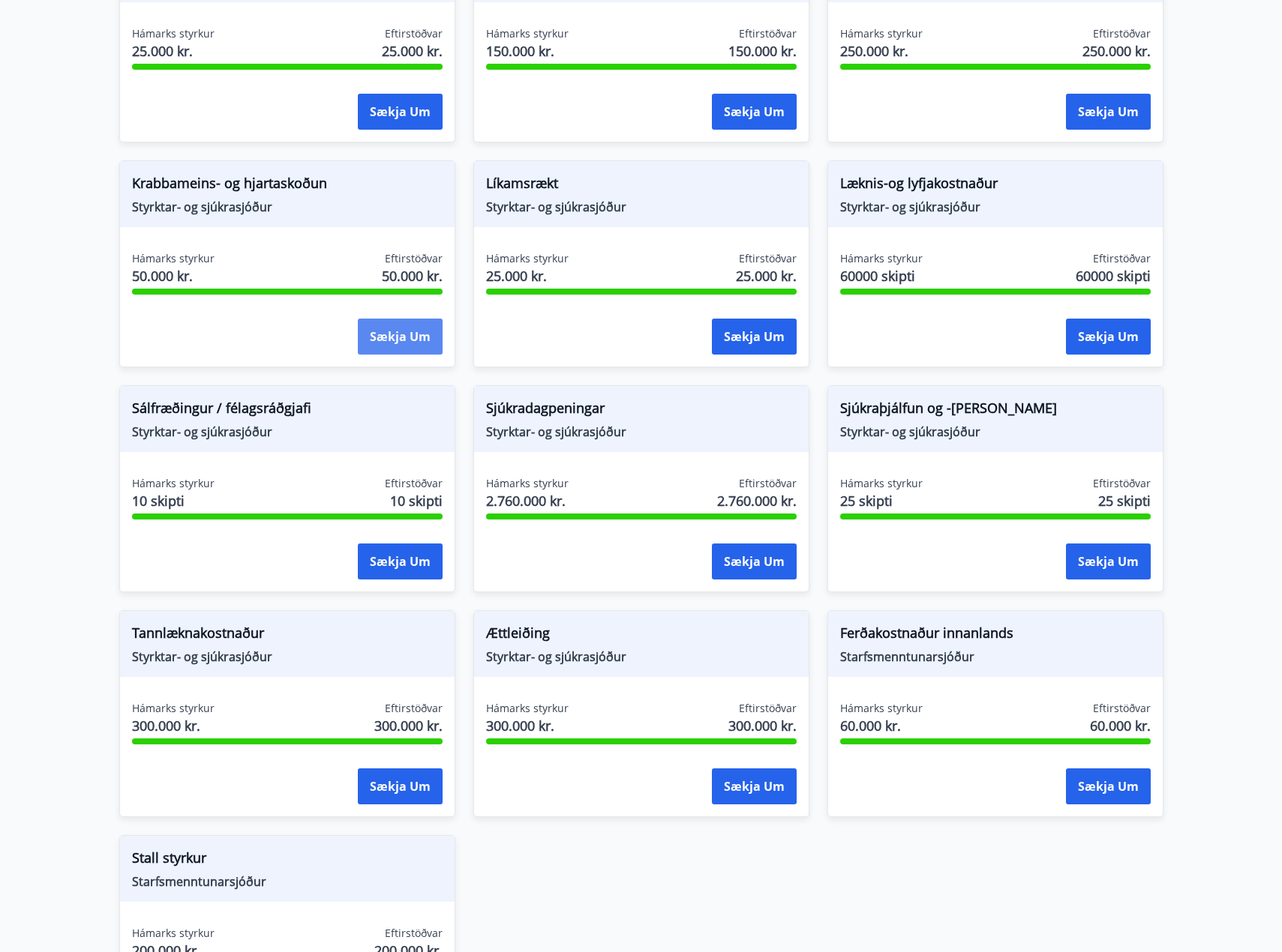
click at [389, 336] on button "Sækja um" at bounding box center [399, 336] width 84 height 36
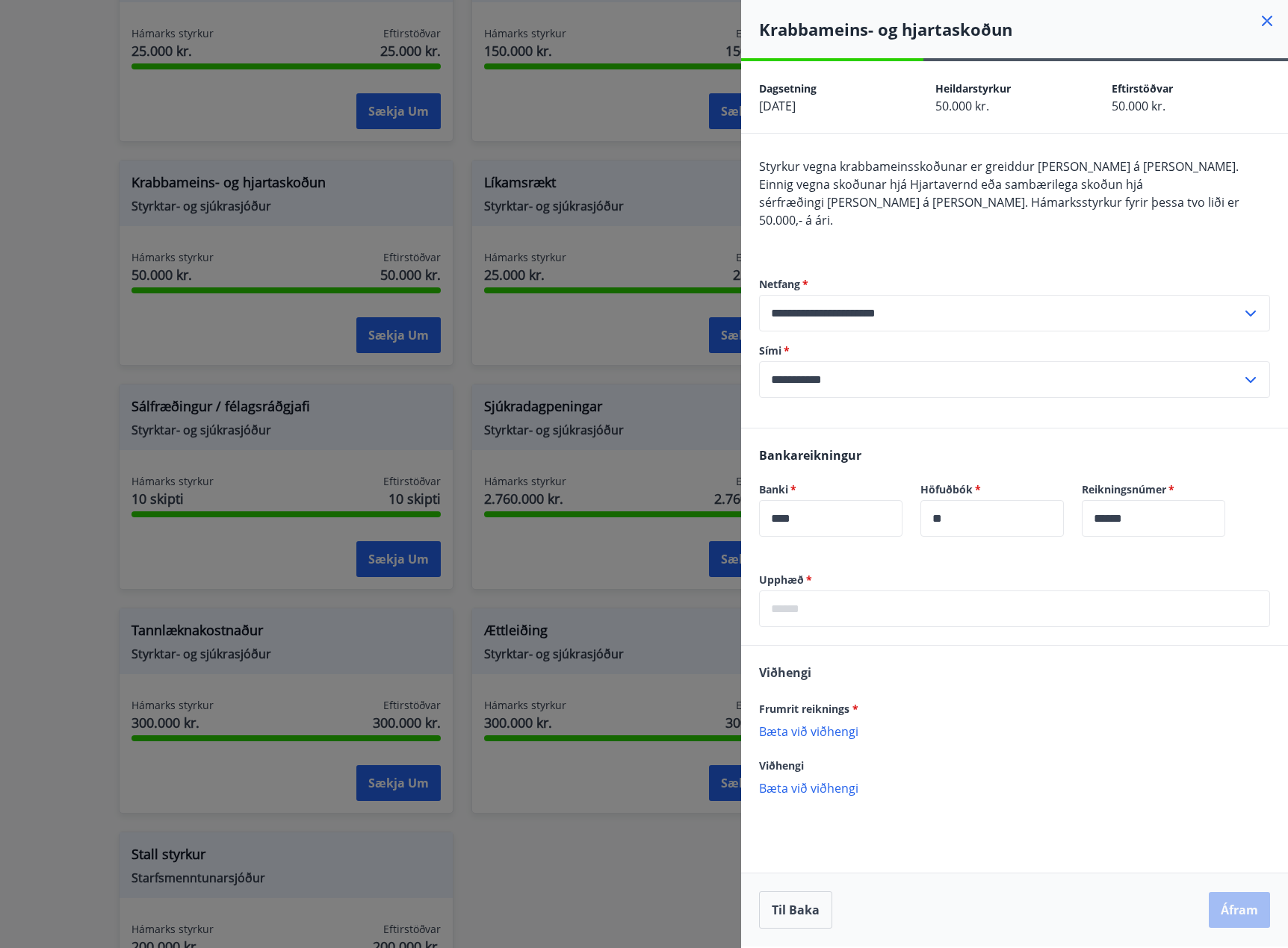
click at [662, 146] on div at bounding box center [644, 474] width 1288 height 948
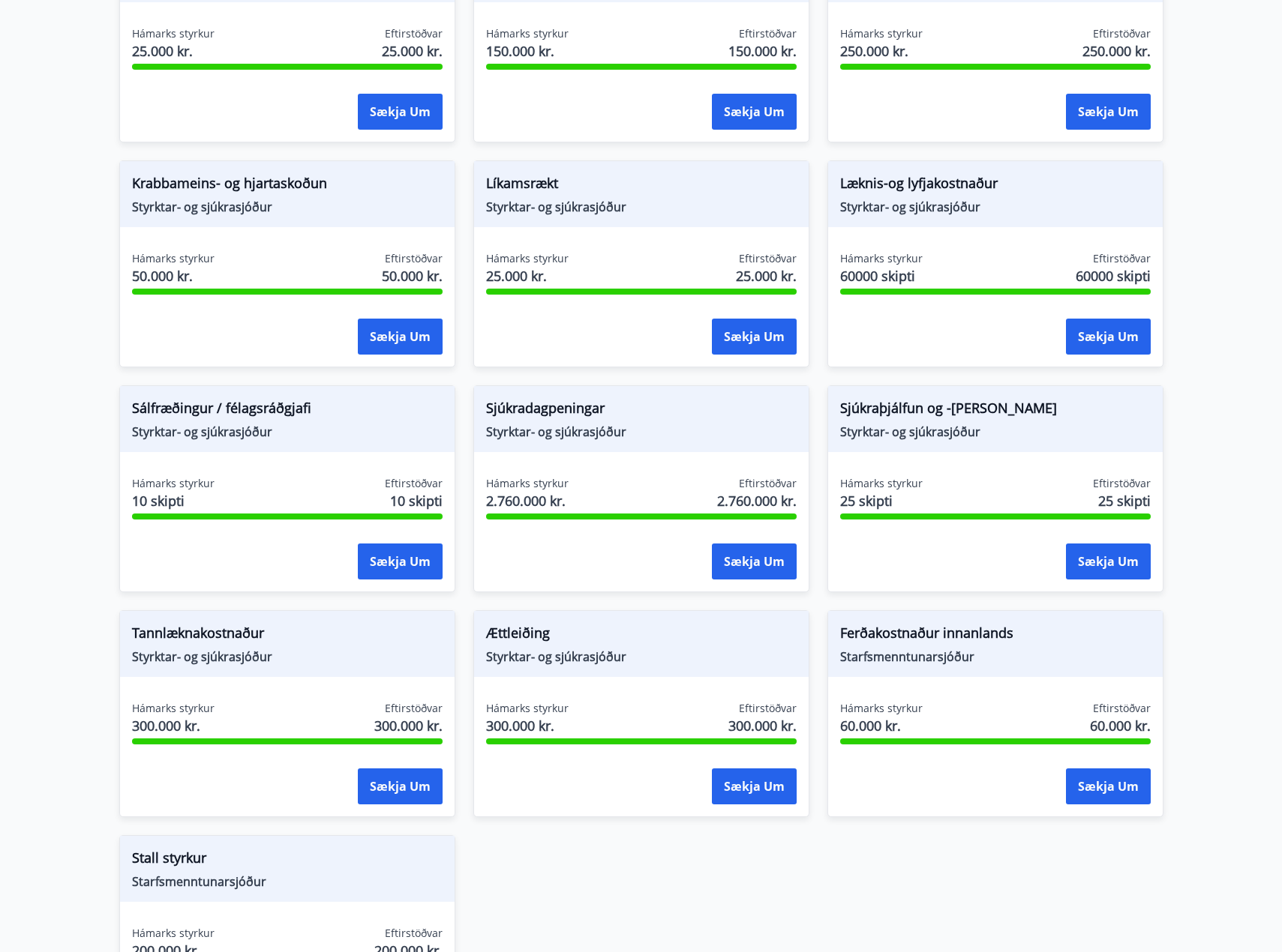
click at [351, 209] on span "Styrktar- og sjúkrasjóður" at bounding box center [287, 207] width 310 height 17
click at [383, 332] on button "Sækja um" at bounding box center [399, 336] width 84 height 36
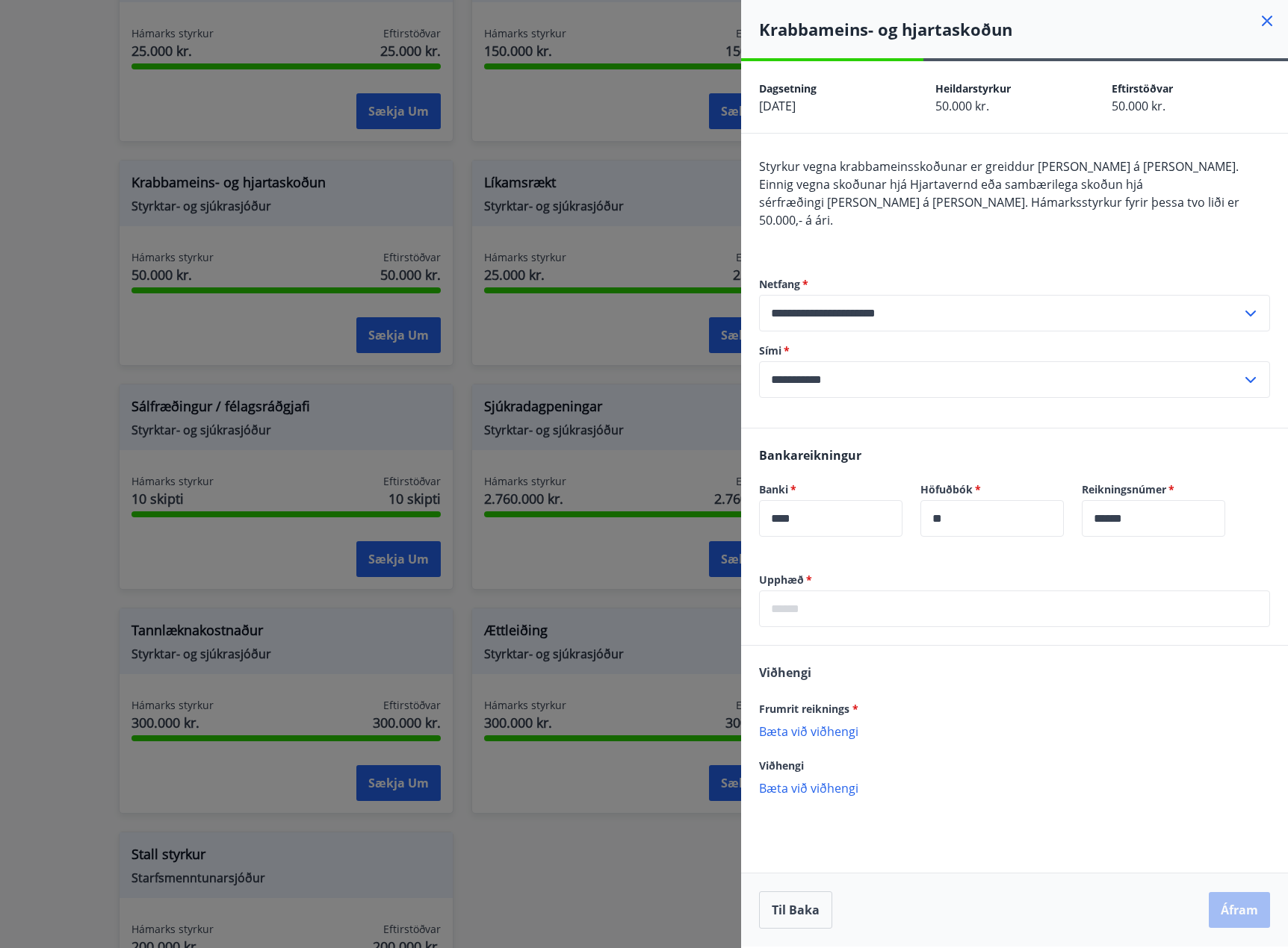
click at [464, 214] on div at bounding box center [644, 474] width 1288 height 948
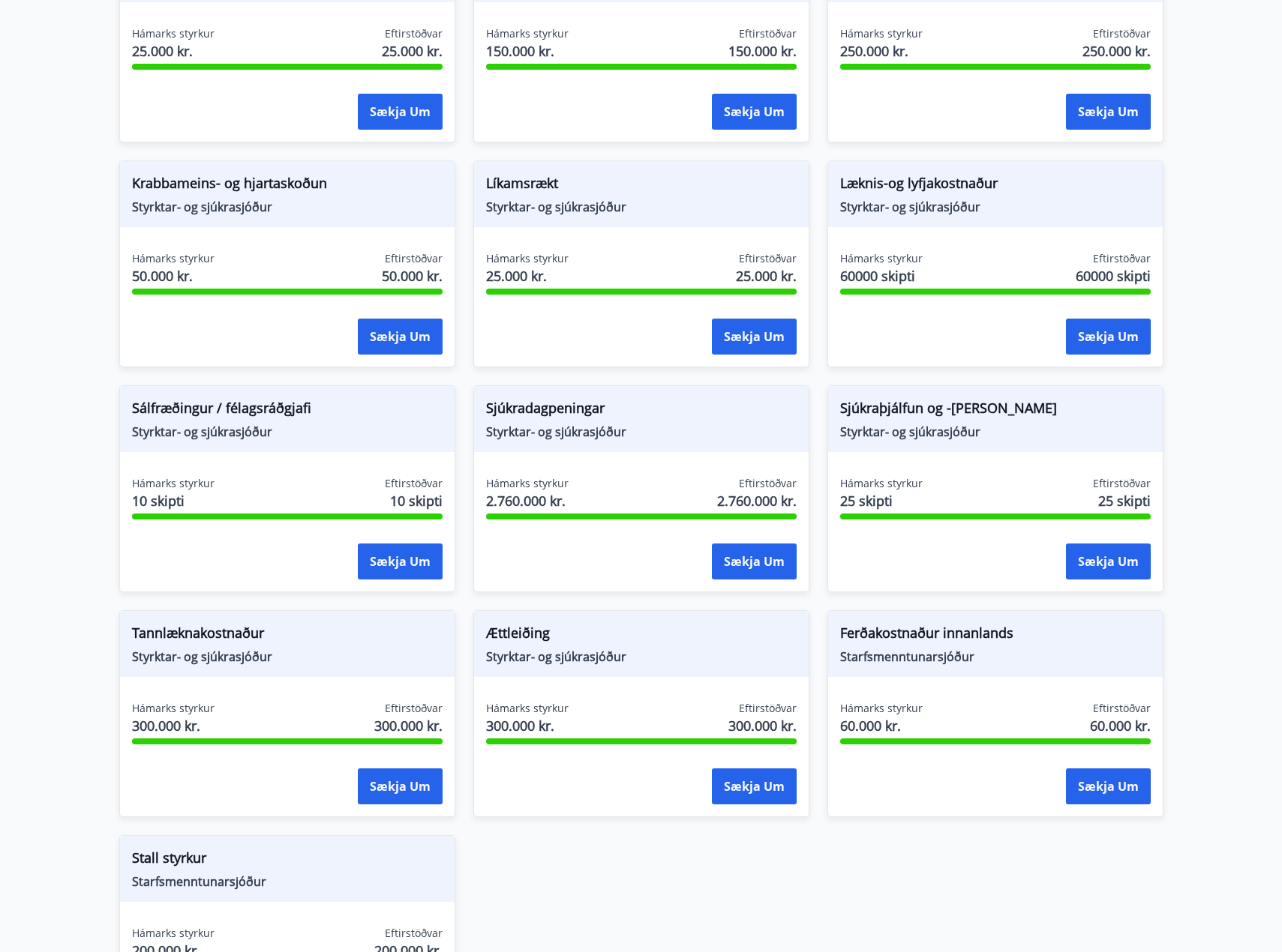
click at [909, 200] on span "Styrktar- og sjúkrasjóður" at bounding box center [995, 207] width 310 height 17
click at [960, 177] on span "Læknis-og lyfjakostnaður" at bounding box center [995, 185] width 310 height 25
click at [1003, 179] on span "Læknis-og lyfjakostnaður" at bounding box center [995, 185] width 310 height 25
click at [1090, 339] on button "Sækja um" at bounding box center [1108, 336] width 84 height 36
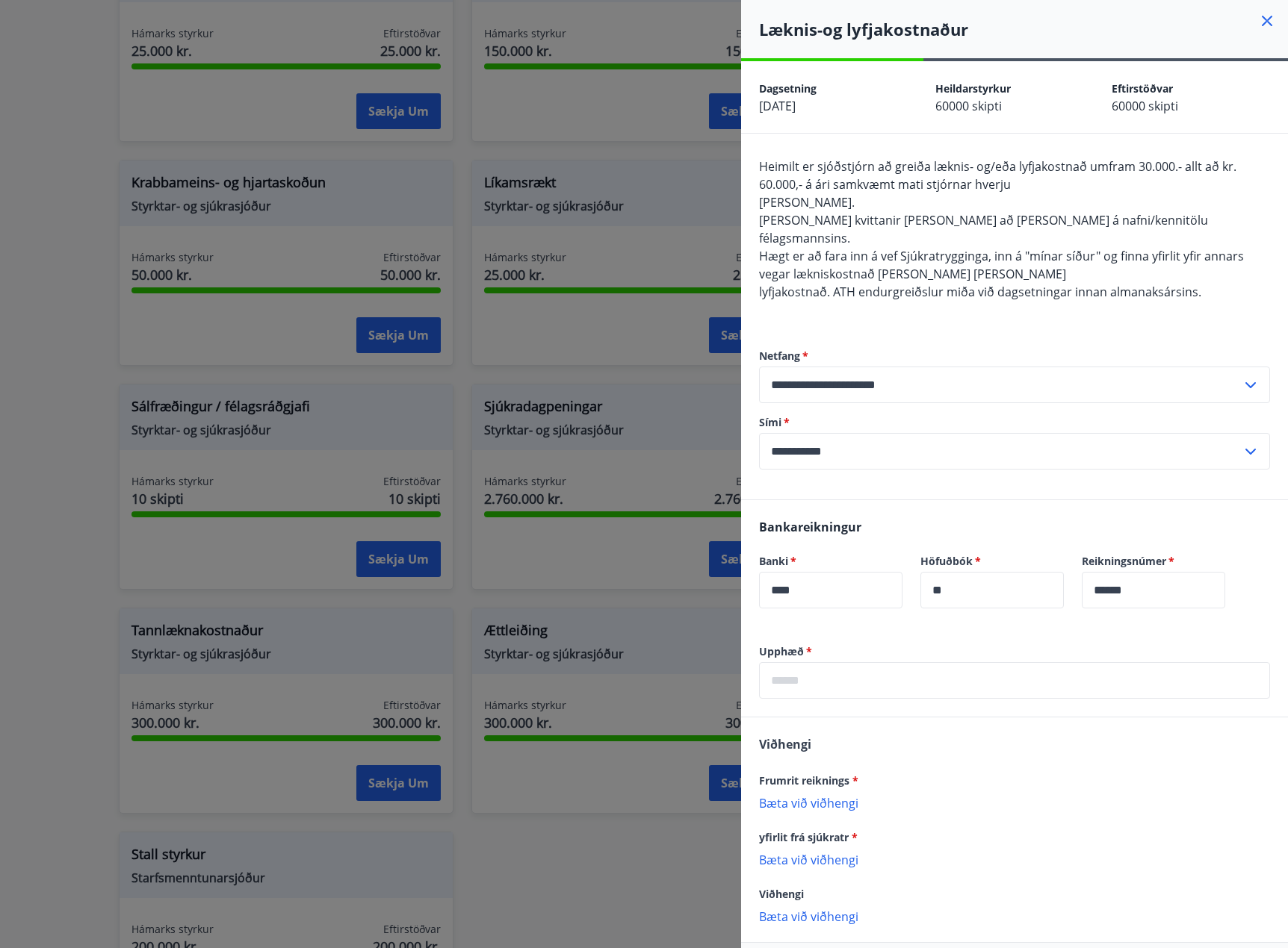
click at [464, 378] on div at bounding box center [644, 474] width 1288 height 948
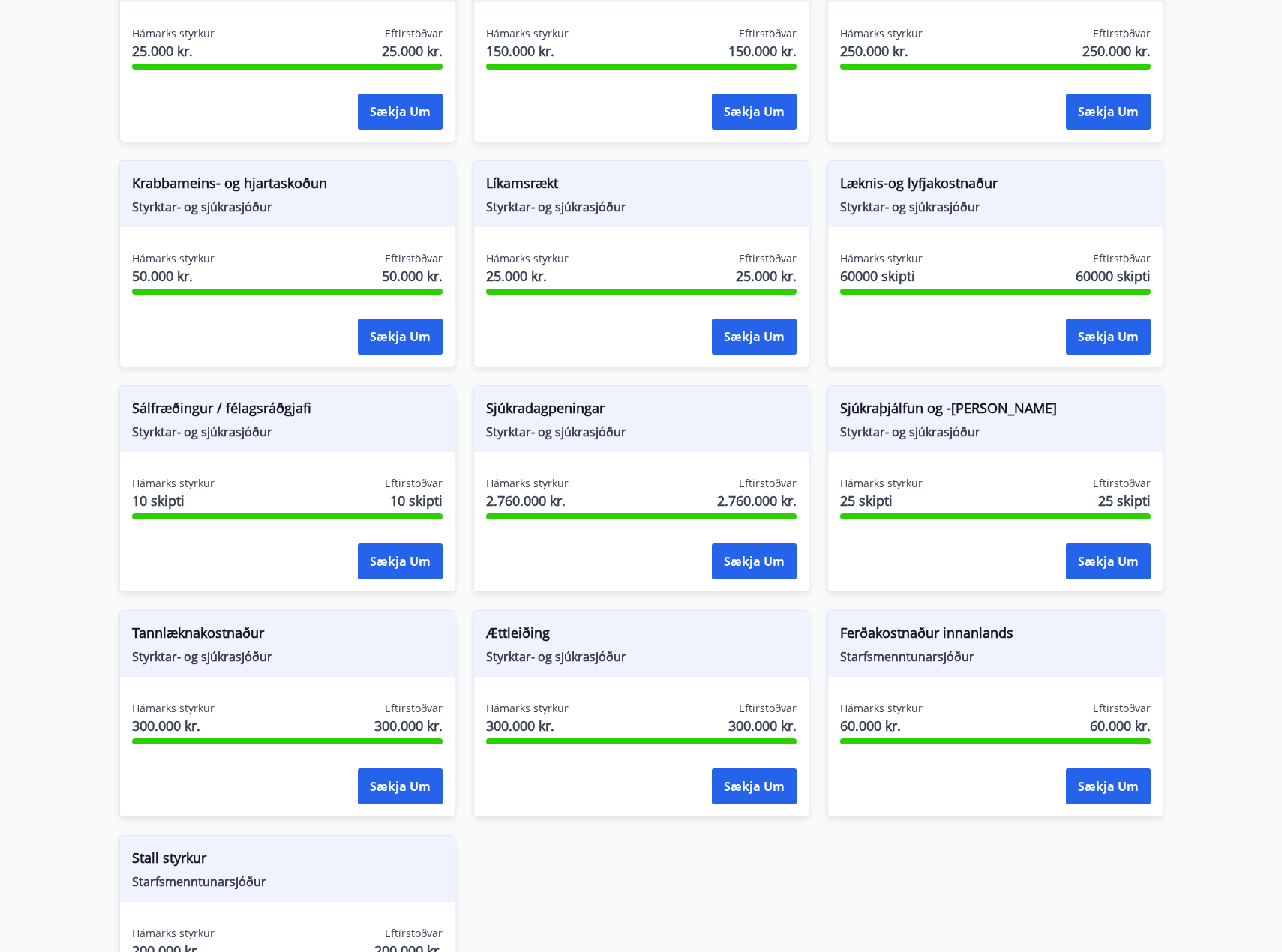
click at [970, 414] on span "Sjúkraþjálfun og -[PERSON_NAME]" at bounding box center [995, 410] width 310 height 25
click at [1088, 566] on button "Sækja um" at bounding box center [1108, 561] width 84 height 36
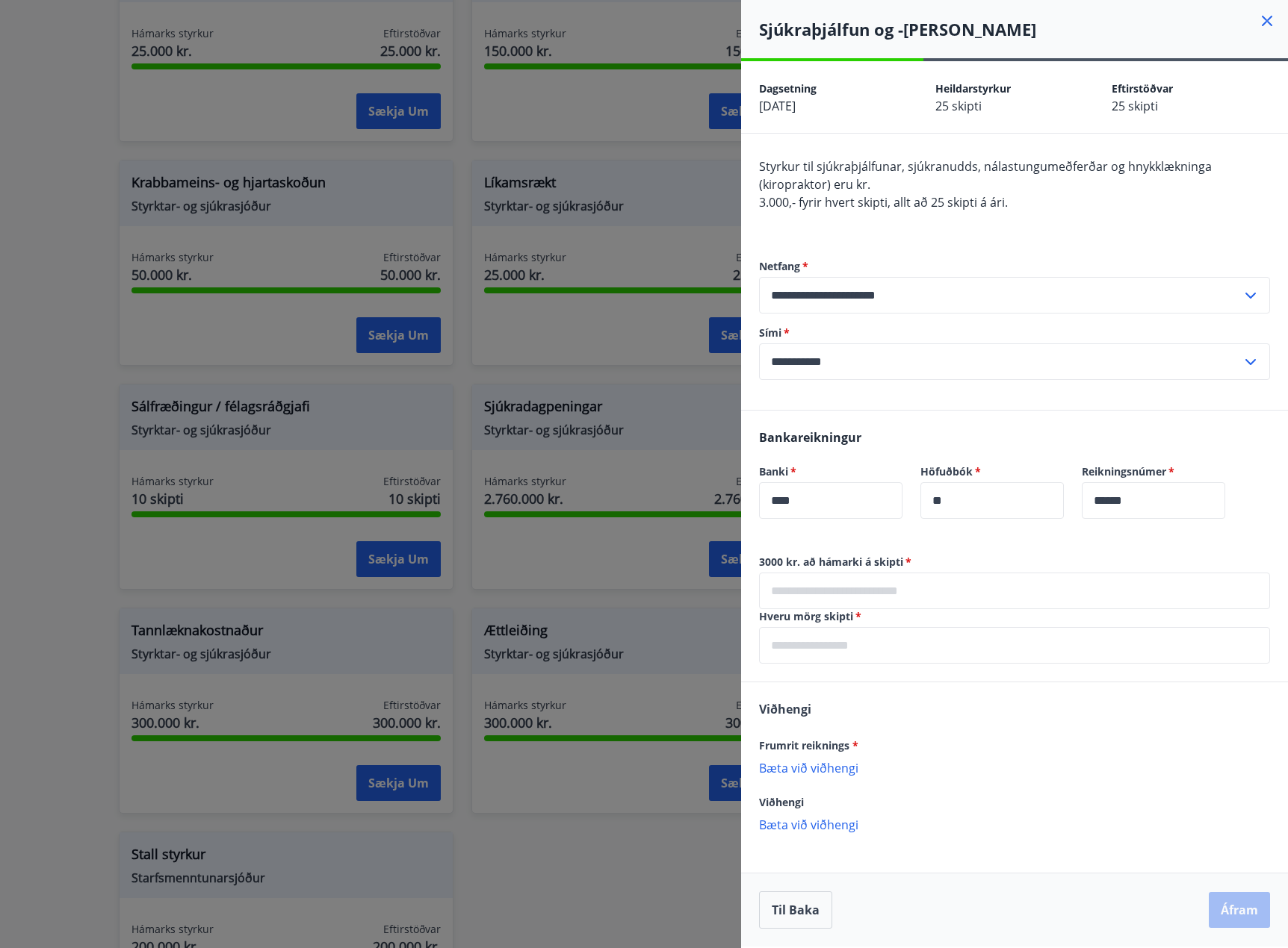
click at [464, 368] on div at bounding box center [644, 474] width 1288 height 948
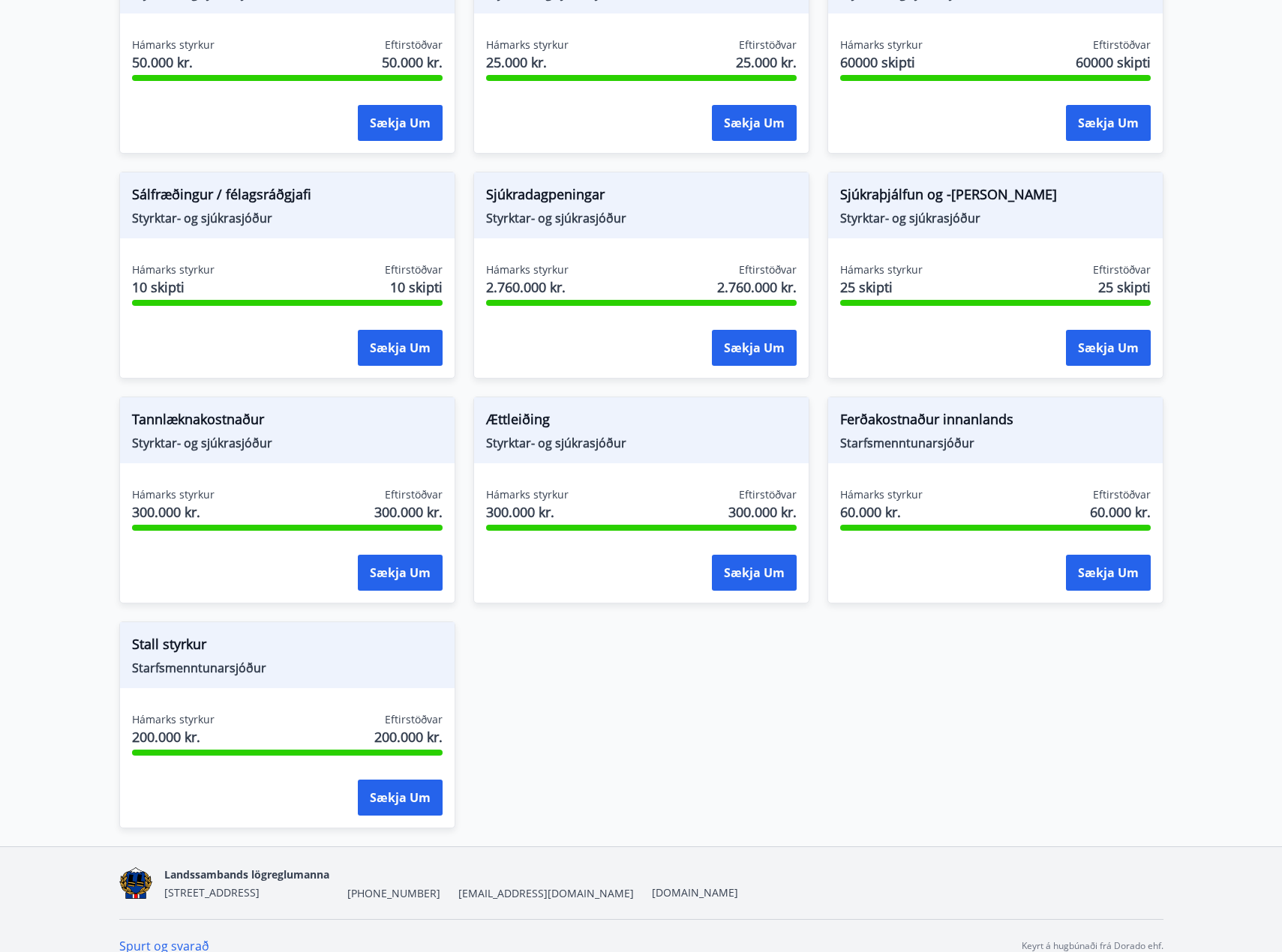
scroll to position [1049, 0]
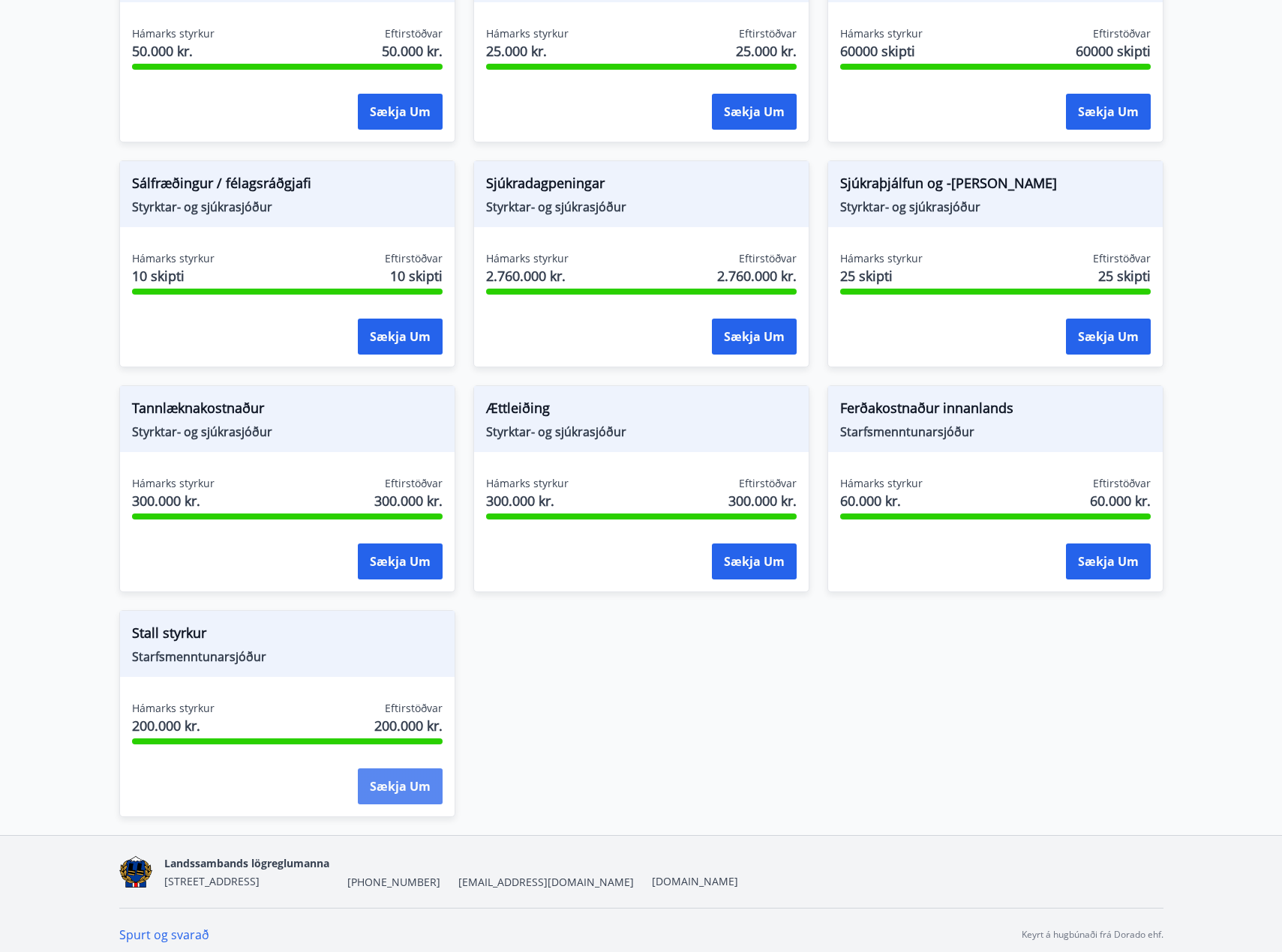
click at [417, 788] on button "Sækja um" at bounding box center [399, 786] width 84 height 36
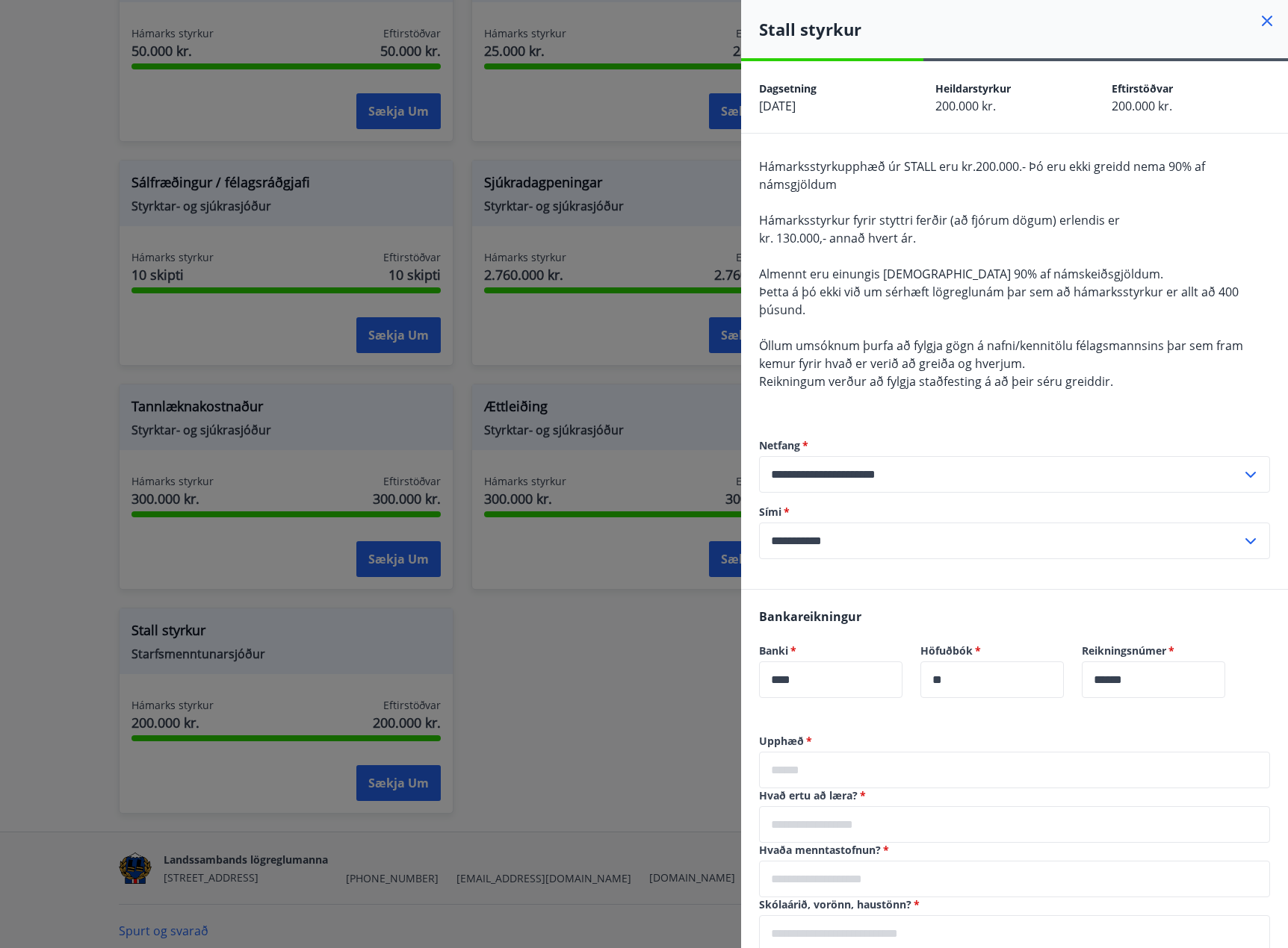
click at [1001, 234] on div "Hámarksstyrkupphæð úr STALL eru kr.200.000.- Þó eru ekki greidd nema 90% af nám…" at bounding box center [1014, 283] width 511 height 251
click at [616, 724] on div at bounding box center [644, 474] width 1288 height 948
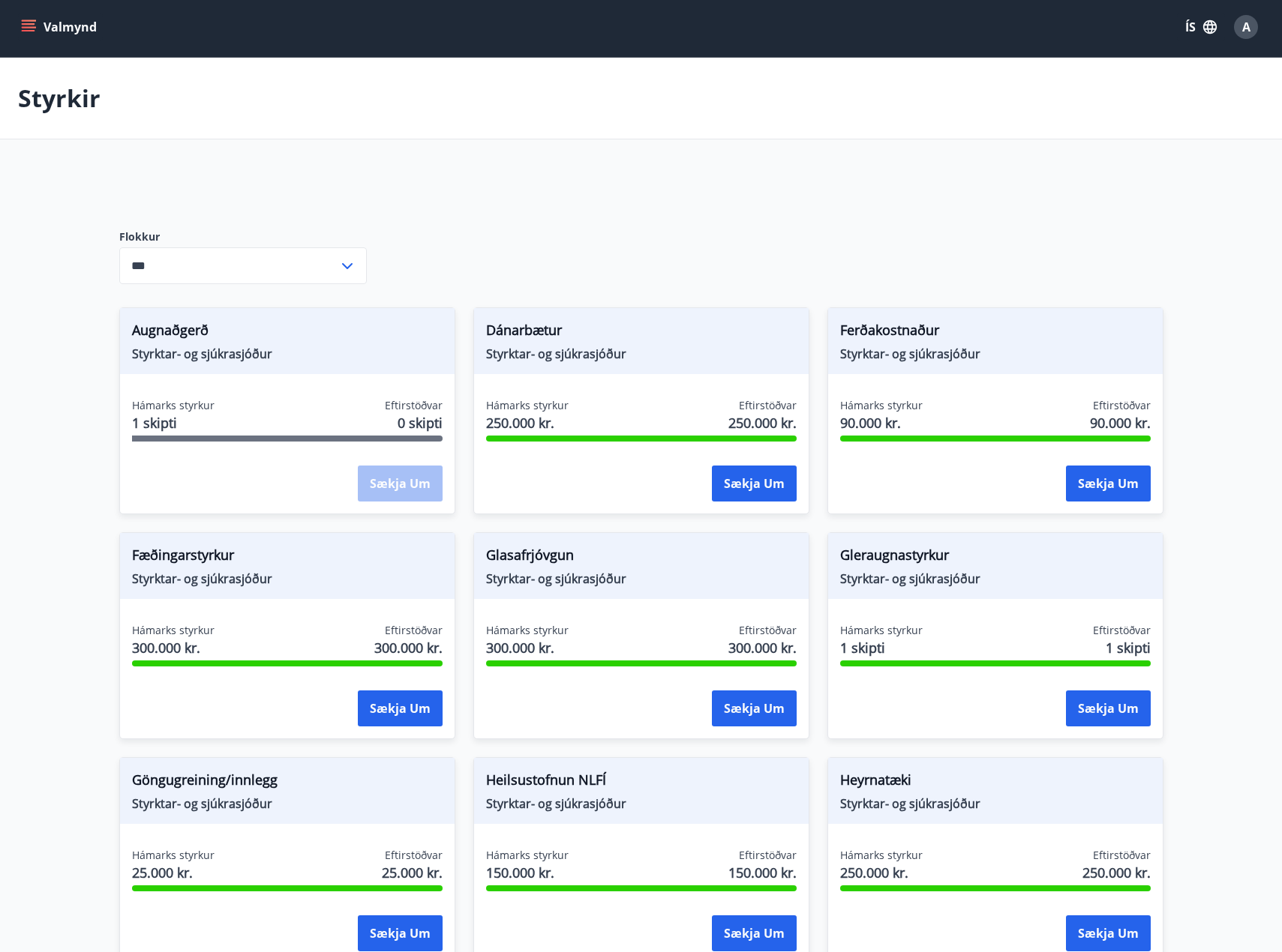
scroll to position [0, 0]
